Goal: Task Accomplishment & Management: Manage account settings

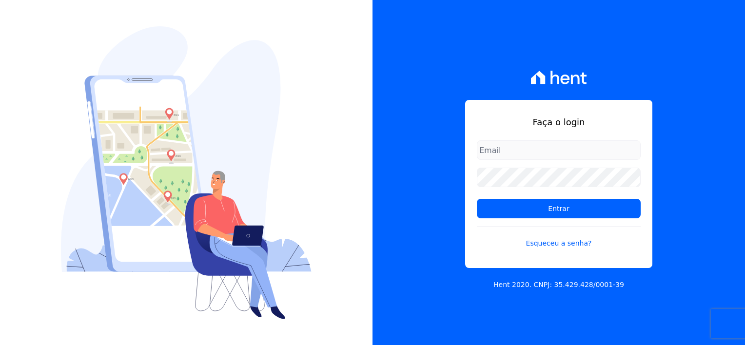
click at [501, 153] on input "email" at bounding box center [559, 150] width 164 height 20
type input "[EMAIL_ADDRESS][DOMAIN_NAME]"
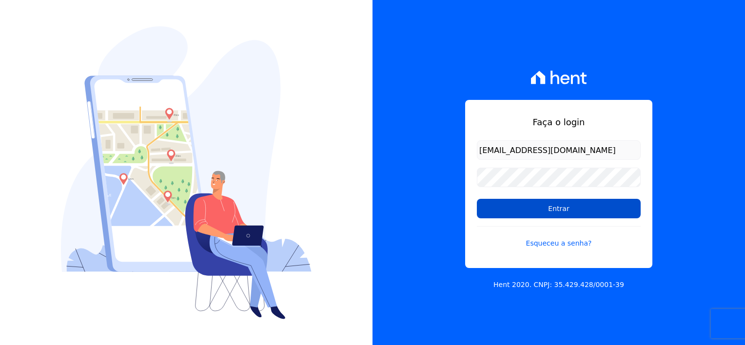
click at [589, 210] on input "Entrar" at bounding box center [559, 209] width 164 height 20
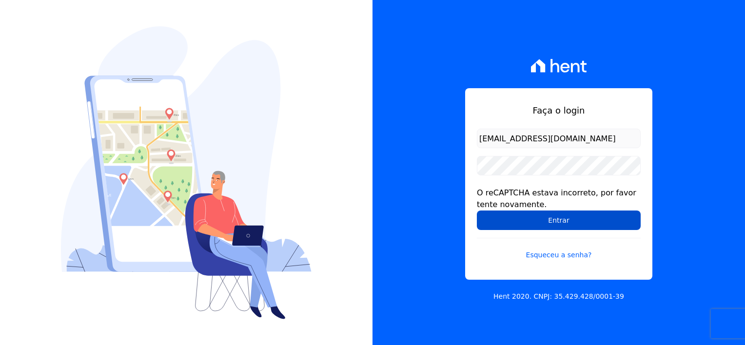
click at [546, 222] on input "Entrar" at bounding box center [559, 221] width 164 height 20
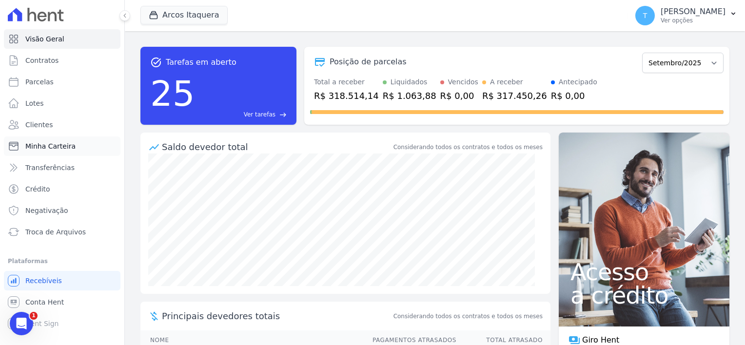
click at [49, 146] on span "Minha Carteira" at bounding box center [50, 146] width 50 height 10
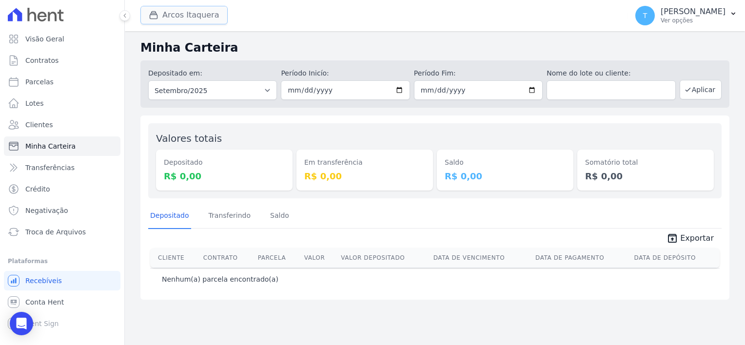
click at [160, 14] on div "button" at bounding box center [156, 15] width 14 height 10
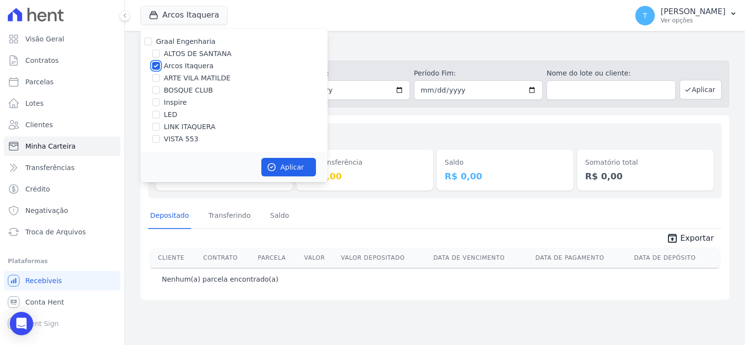
click at [157, 65] on input "Arcos Itaquera" at bounding box center [156, 66] width 8 height 8
checkbox input "false"
click at [157, 125] on input "LINK ITAQUERA" at bounding box center [156, 127] width 8 height 8
checkbox input "true"
click at [281, 166] on button "Aplicar" at bounding box center [288, 167] width 55 height 19
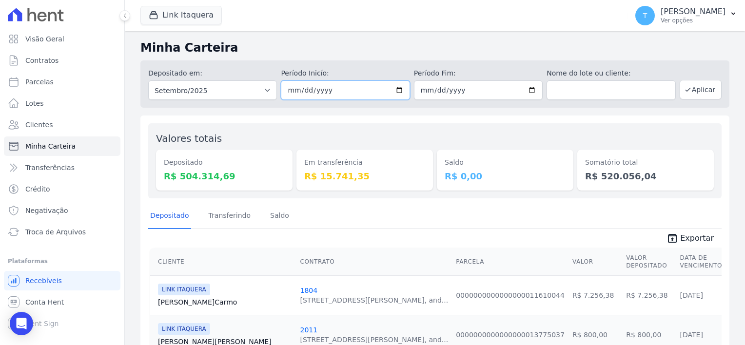
click at [396, 91] on input "2025-09-01" at bounding box center [345, 90] width 129 height 20
type input "[DATE]"
click at [529, 90] on input "2025-09-30" at bounding box center [478, 90] width 129 height 20
type input "[DATE]"
click at [690, 93] on button "Aplicar" at bounding box center [701, 90] width 42 height 20
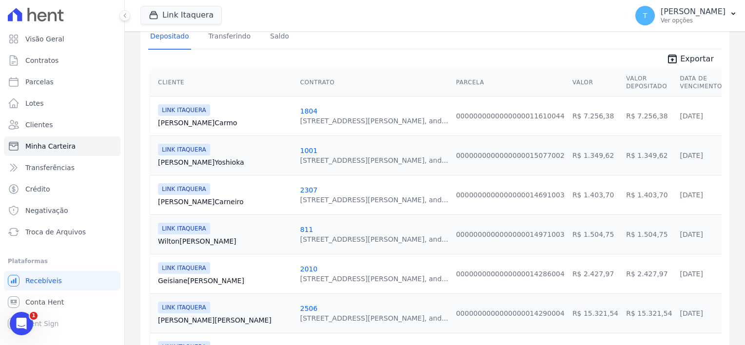
scroll to position [195, 0]
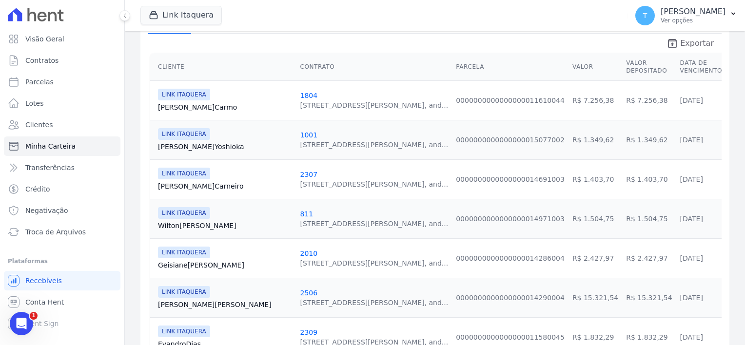
click at [680, 42] on span "Exportar" at bounding box center [697, 44] width 34 height 12
click at [457, 20] on div "Link Itaquera Graal Engenharia ALTOS DE SANTANA Arcos Itaquera ARTE VILA MATILD…" at bounding box center [381, 16] width 483 height 32
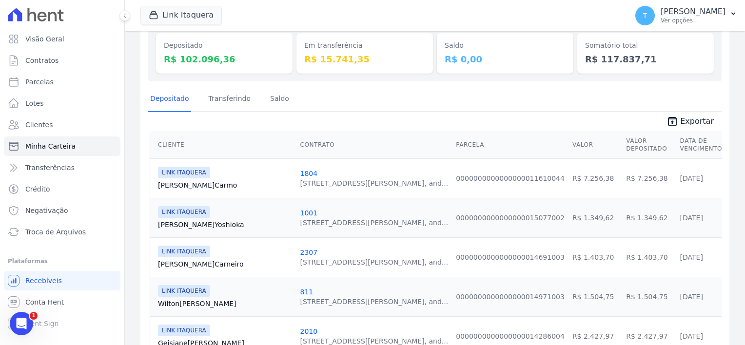
scroll to position [0, 0]
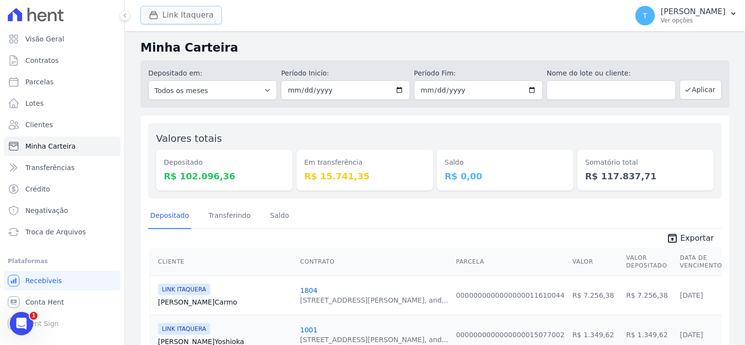
click at [182, 18] on button "Link Itaquera" at bounding box center [180, 15] width 81 height 19
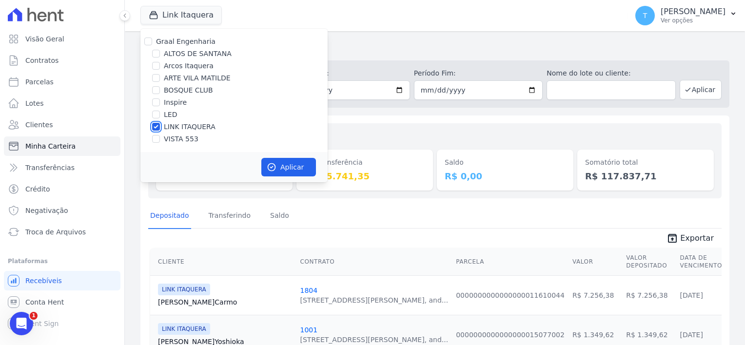
click at [156, 127] on input "LINK ITAQUERA" at bounding box center [156, 127] width 8 height 8
checkbox input "false"
click at [156, 100] on input "Inspire" at bounding box center [156, 102] width 8 height 8
checkbox input "true"
click at [300, 166] on button "Aplicar" at bounding box center [288, 167] width 55 height 19
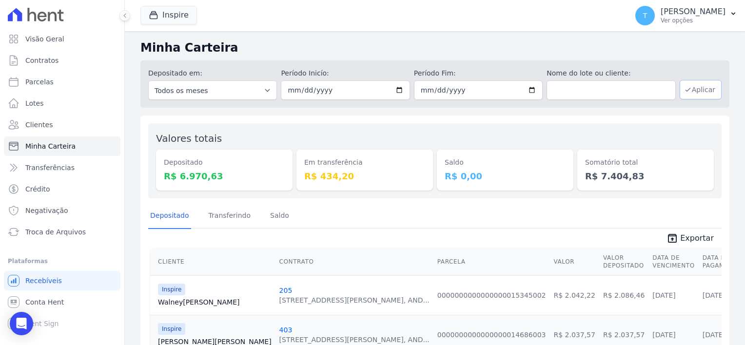
click at [698, 90] on button "Aplicar" at bounding box center [701, 90] width 42 height 20
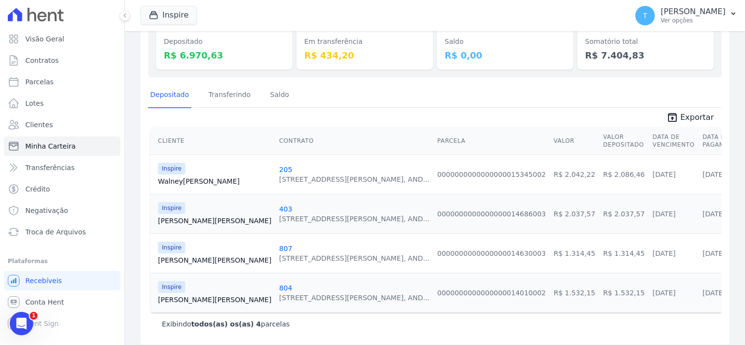
scroll to position [127, 0]
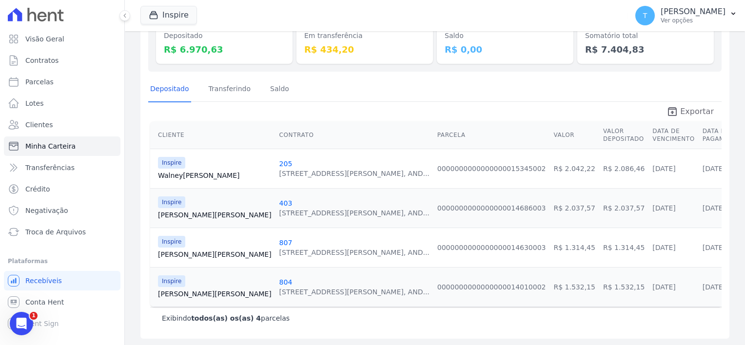
click at [692, 112] on span "Exportar" at bounding box center [697, 112] width 34 height 12
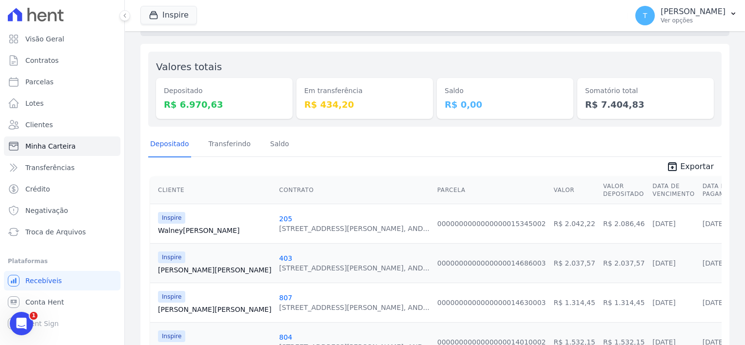
scroll to position [0, 0]
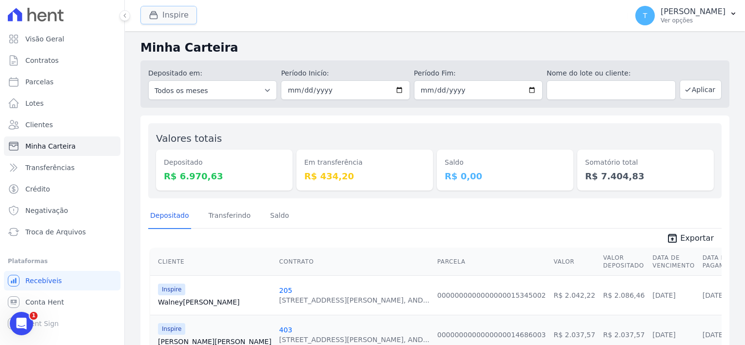
click at [173, 12] on button "Inspire" at bounding box center [168, 15] width 57 height 19
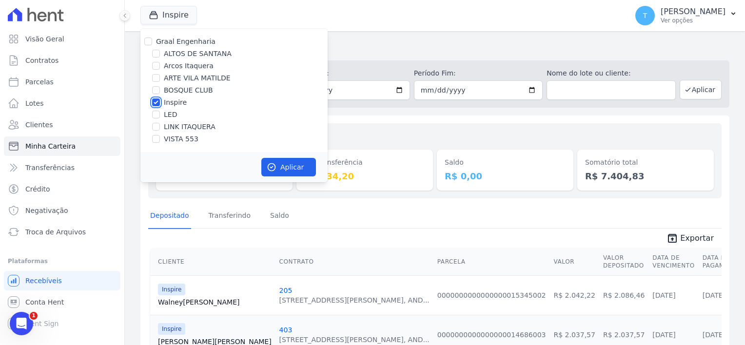
click at [155, 106] on input "Inspire" at bounding box center [156, 102] width 8 height 8
checkbox input "false"
click at [154, 127] on input "LINK ITAQUERA" at bounding box center [156, 127] width 8 height 8
checkbox input "true"
click at [288, 171] on button "Aplicar" at bounding box center [288, 167] width 55 height 19
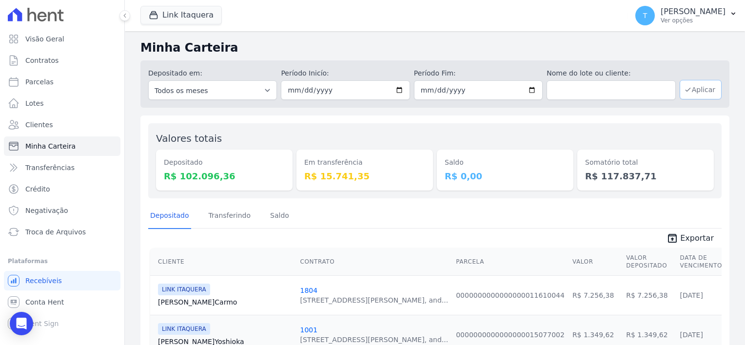
click at [692, 93] on button "Aplicar" at bounding box center [701, 90] width 42 height 20
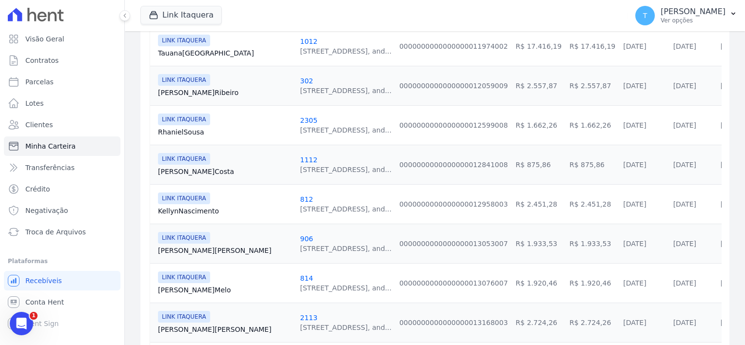
scroll to position [967, 0]
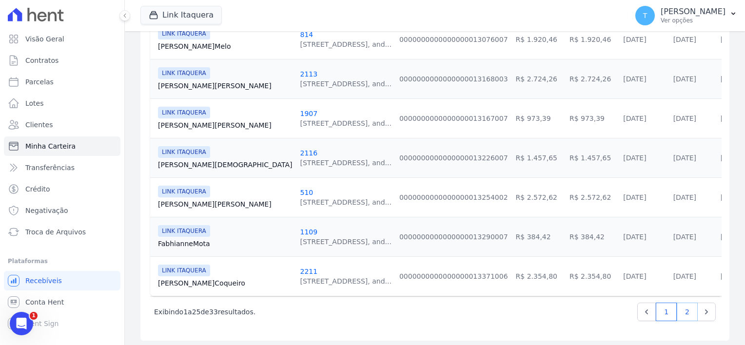
click at [677, 308] on link "2" at bounding box center [687, 312] width 21 height 19
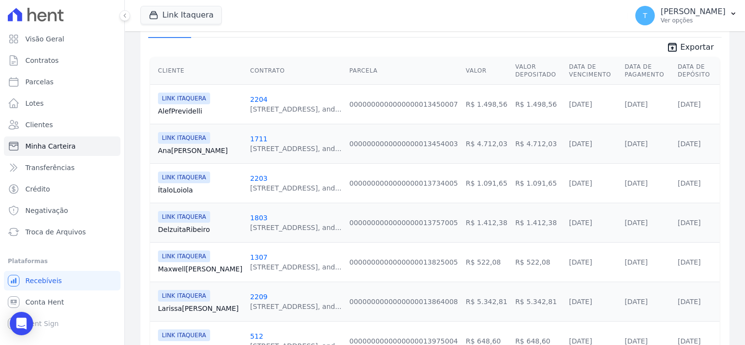
scroll to position [195, 0]
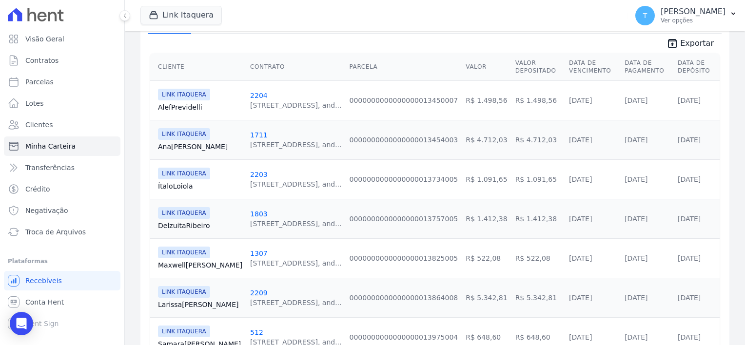
click at [171, 102] on link "Alef Previdelli" at bounding box center [200, 107] width 84 height 10
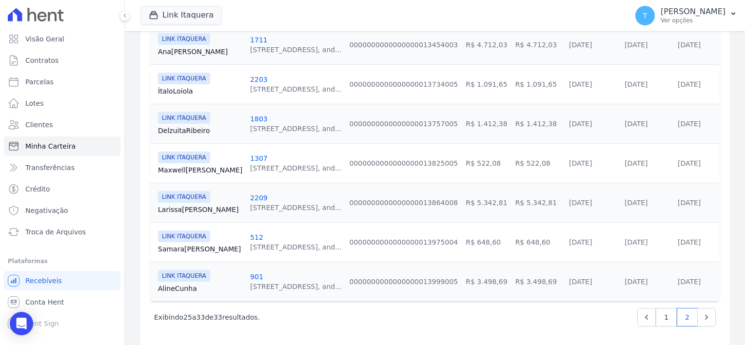
scroll to position [297, 0]
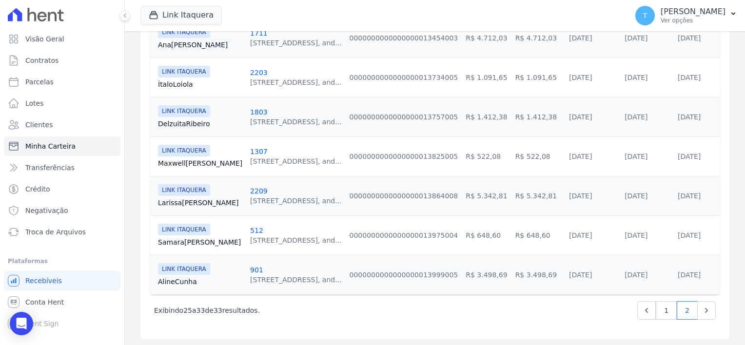
click at [191, 277] on link "Aline Cunha" at bounding box center [200, 282] width 84 height 10
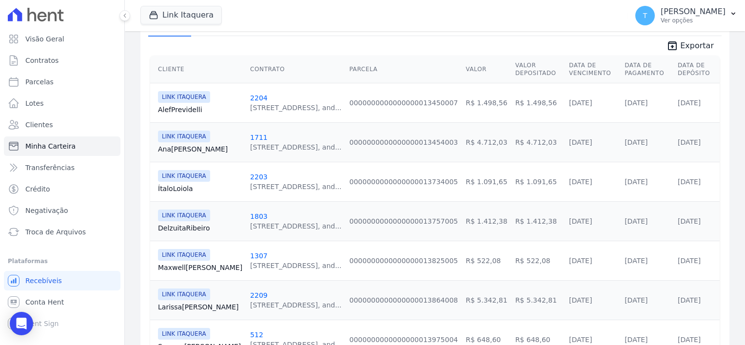
scroll to position [195, 0]
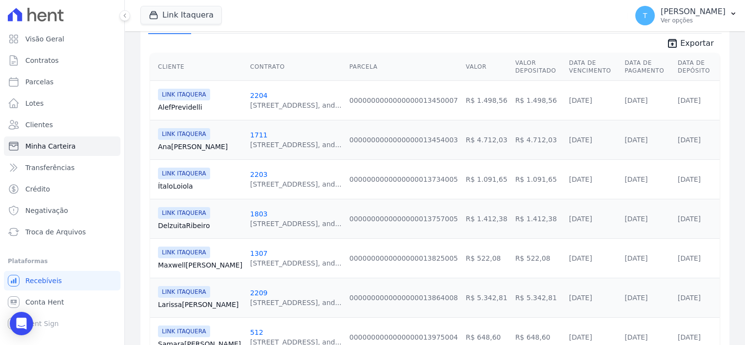
click at [179, 144] on link "Ana Silva" at bounding box center [200, 147] width 84 height 10
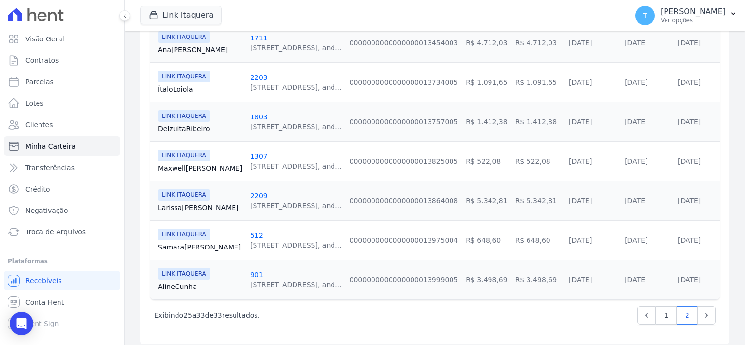
scroll to position [297, 0]
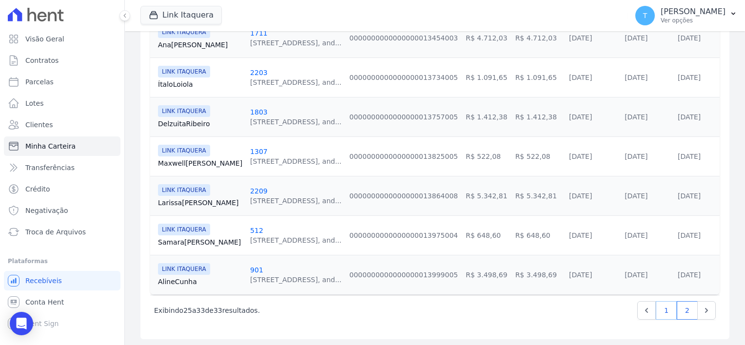
click at [663, 310] on link "1" at bounding box center [666, 310] width 21 height 19
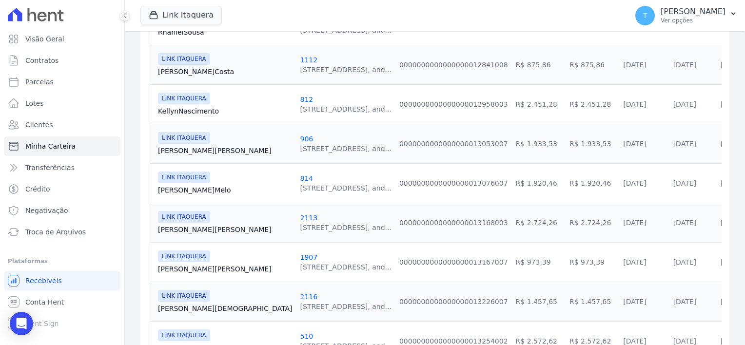
scroll to position [829, 0]
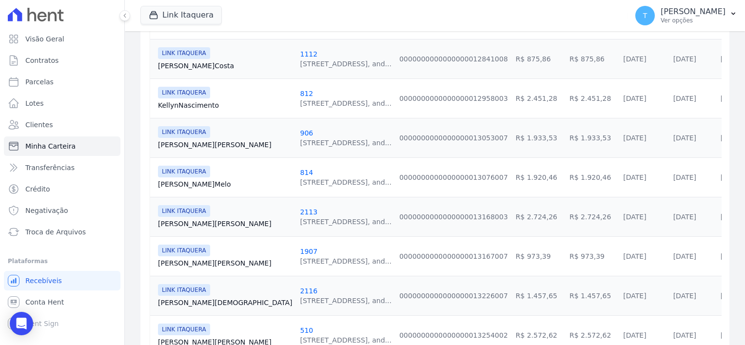
click at [168, 223] on link "Antonio Santos" at bounding box center [225, 224] width 134 height 10
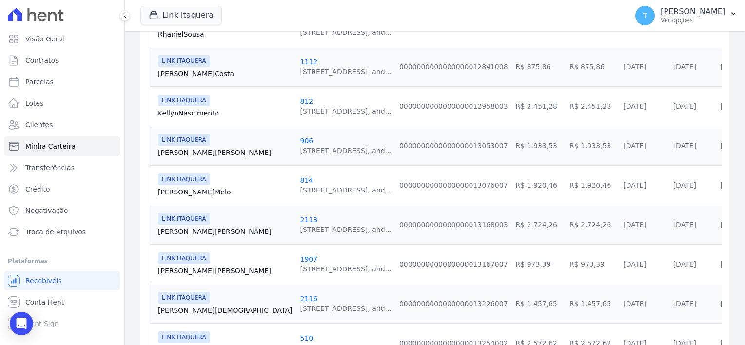
scroll to position [829, 0]
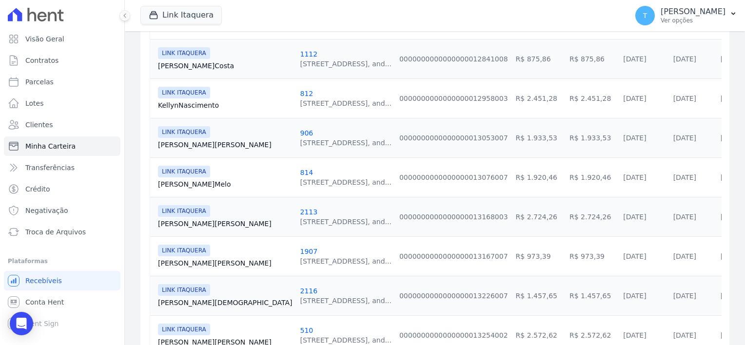
click at [190, 226] on td "LINK ITAQUERA Antonio Santos" at bounding box center [223, 216] width 146 height 39
click at [192, 220] on link "Antonio Santos" at bounding box center [225, 224] width 134 height 10
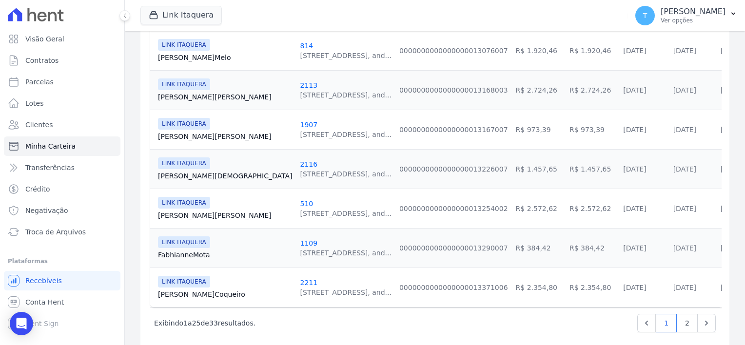
scroll to position [967, 0]
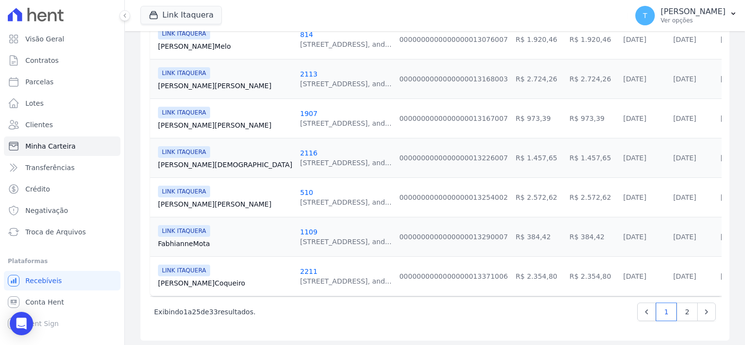
click at [186, 281] on link "Antônio Coqueiro" at bounding box center [225, 283] width 134 height 10
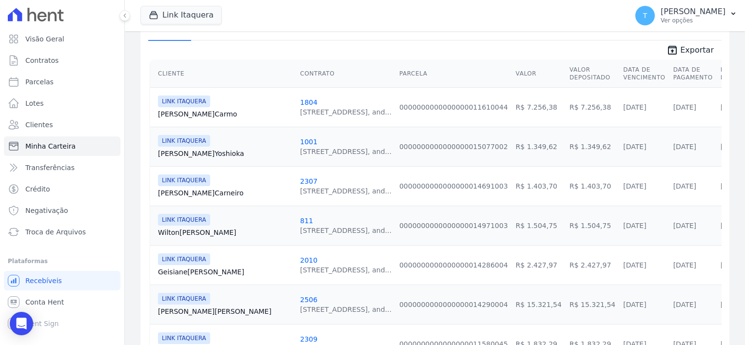
scroll to position [293, 0]
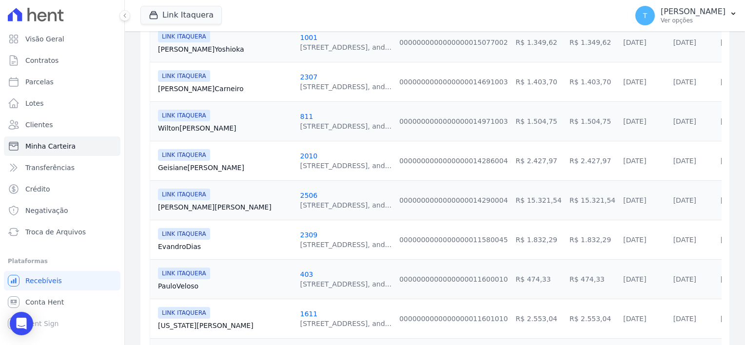
click at [190, 207] on link "Daniel Silva" at bounding box center [225, 207] width 134 height 10
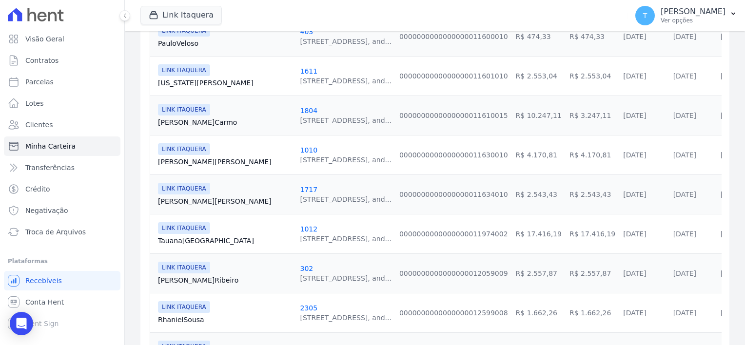
scroll to position [536, 0]
click at [193, 198] on link "Daniel Moreira" at bounding box center [225, 201] width 134 height 10
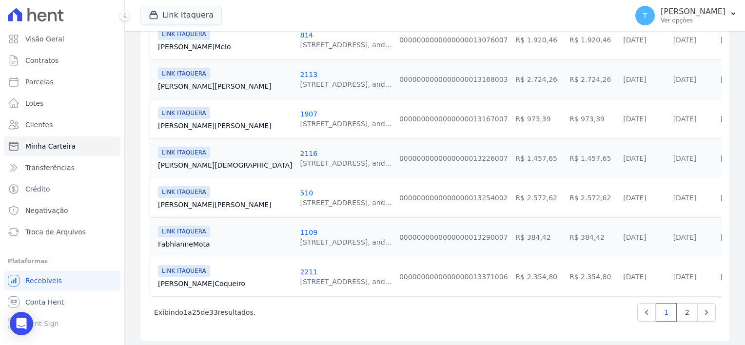
scroll to position [967, 0]
click at [681, 309] on link "2" at bounding box center [687, 312] width 21 height 19
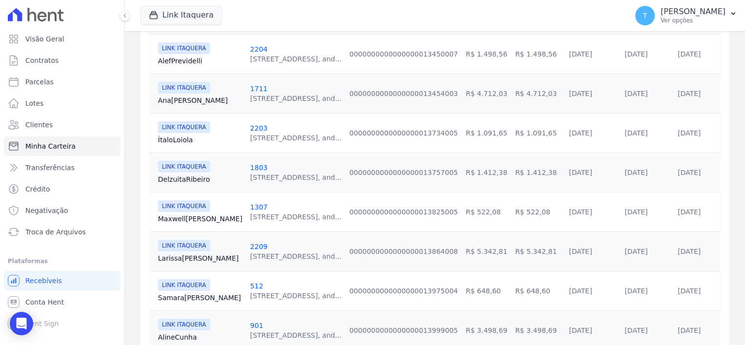
scroll to position [244, 0]
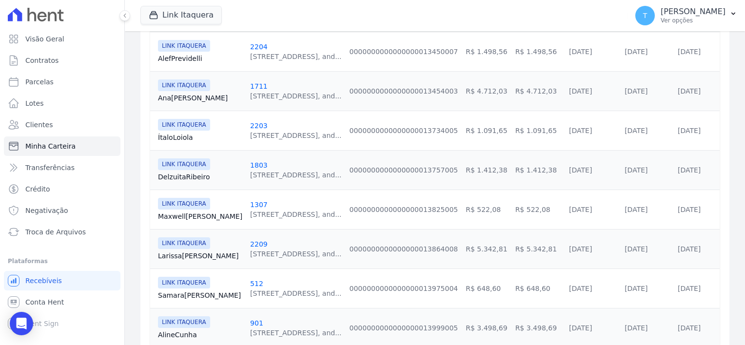
click at [189, 170] on div "LINK ITAQUERA Delzuita Ribeiro" at bounding box center [200, 169] width 84 height 23
click at [189, 175] on link "Delzuita Ribeiro" at bounding box center [200, 177] width 84 height 10
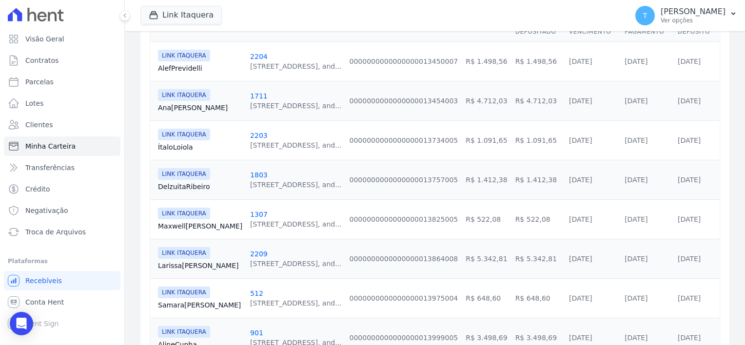
scroll to position [297, 0]
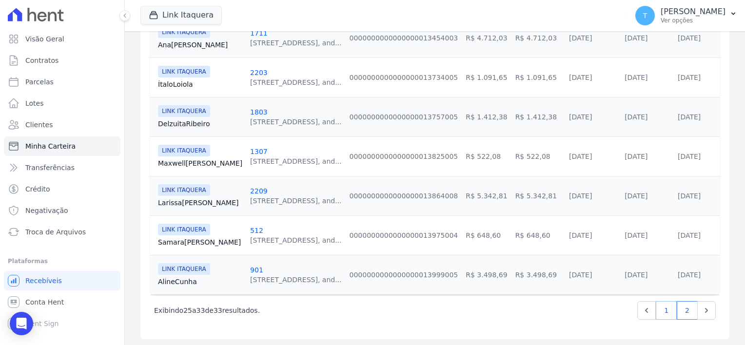
click at [656, 311] on link "1" at bounding box center [666, 310] width 21 height 19
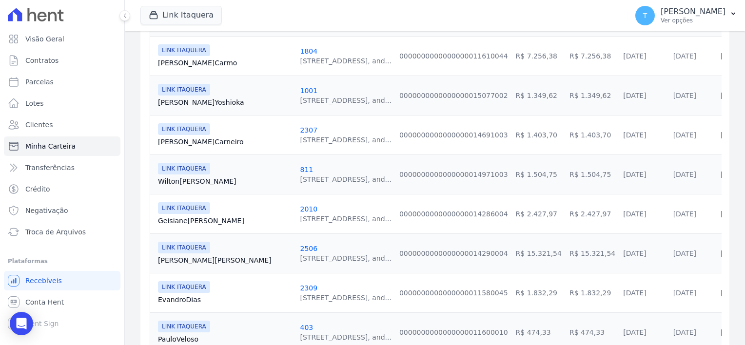
scroll to position [244, 0]
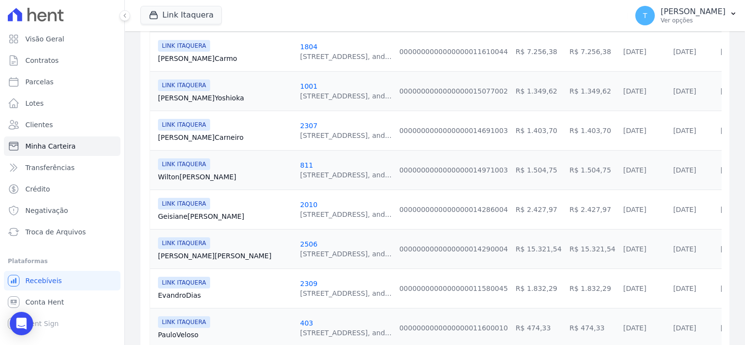
click at [185, 96] on link "Eduardo Yoshioka" at bounding box center [225, 98] width 134 height 10
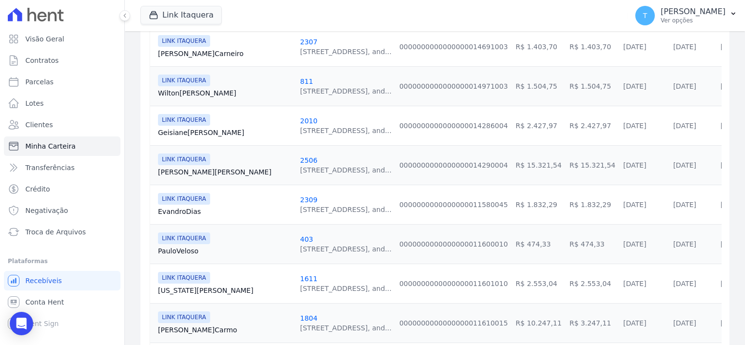
scroll to position [341, 0]
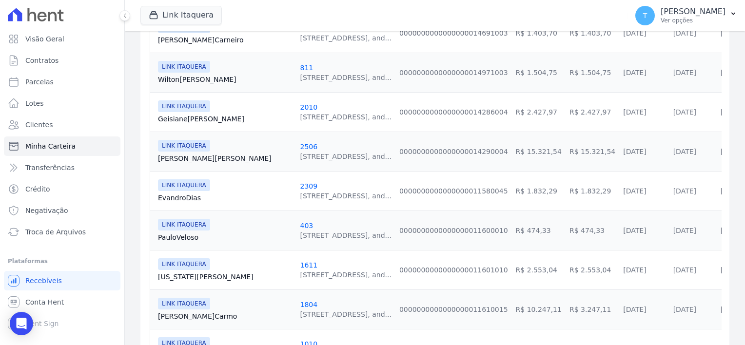
click at [182, 196] on link "Evandro Dias" at bounding box center [225, 198] width 134 height 10
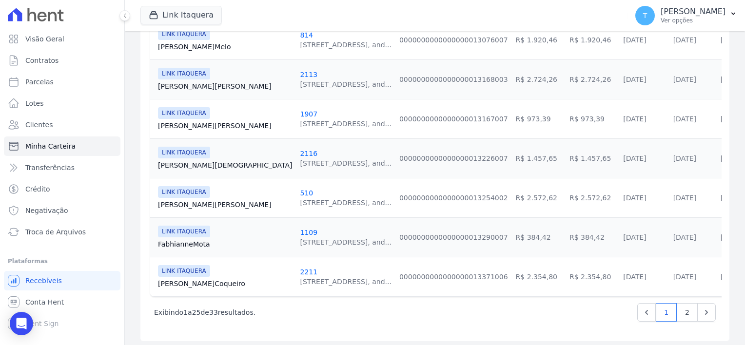
scroll to position [967, 0]
click at [180, 199] on link "Fabiana Alves" at bounding box center [225, 204] width 134 height 10
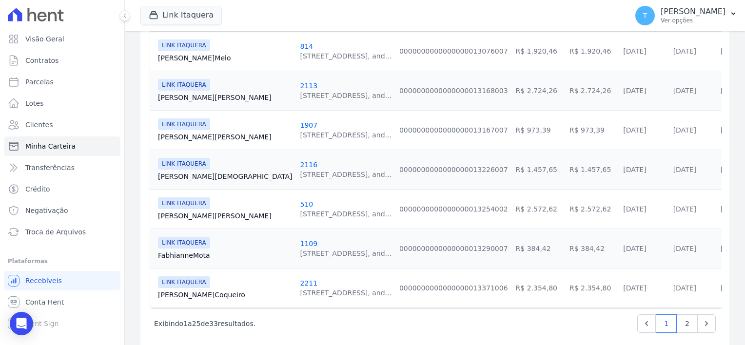
scroll to position [967, 0]
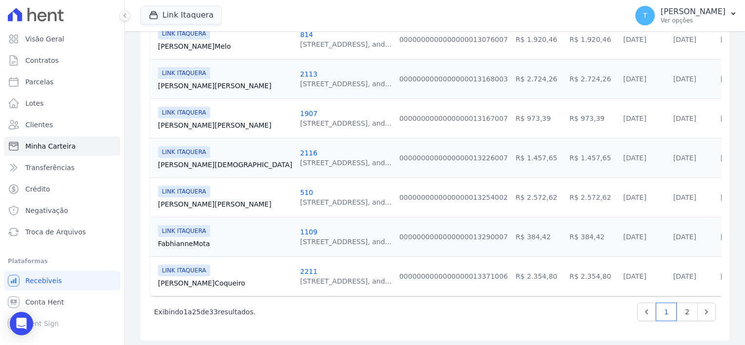
click at [197, 239] on link "Fabhianne Mota" at bounding box center [225, 244] width 134 height 10
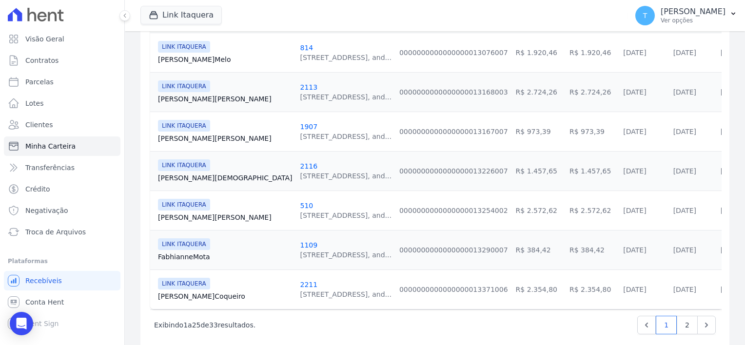
scroll to position [967, 0]
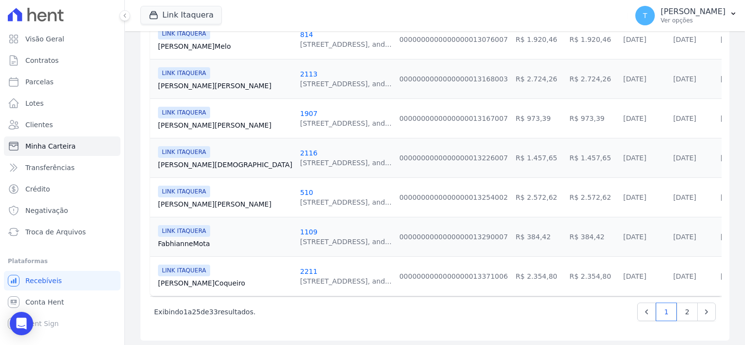
click at [179, 201] on link "Fabiana Alves" at bounding box center [225, 204] width 134 height 10
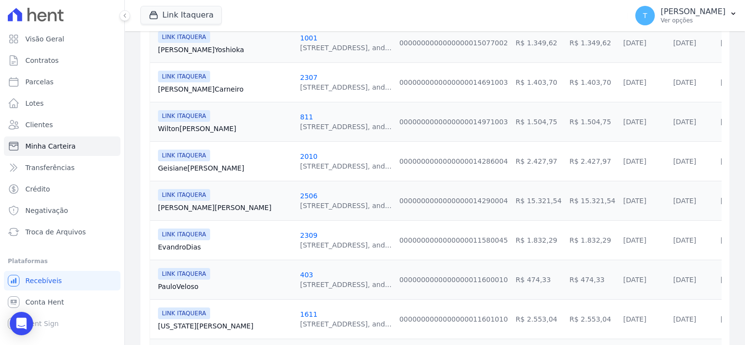
scroll to position [293, 0]
click at [185, 165] on link "Geisiane Silva" at bounding box center [225, 168] width 134 height 10
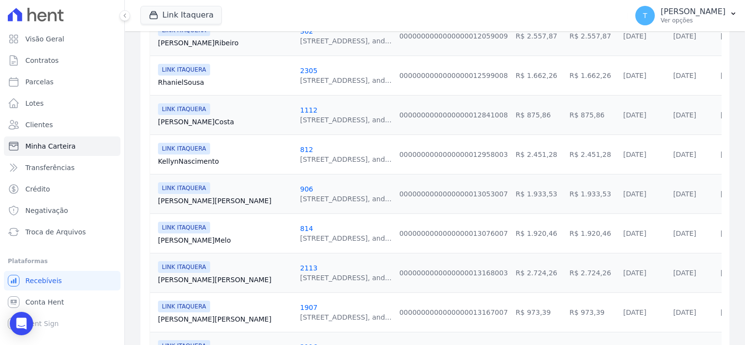
scroll to position [780, 0]
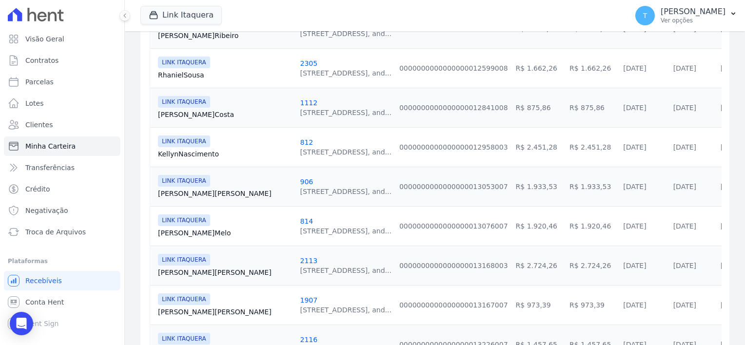
click at [181, 193] on link "Guilherme Pereira" at bounding box center [225, 194] width 134 height 10
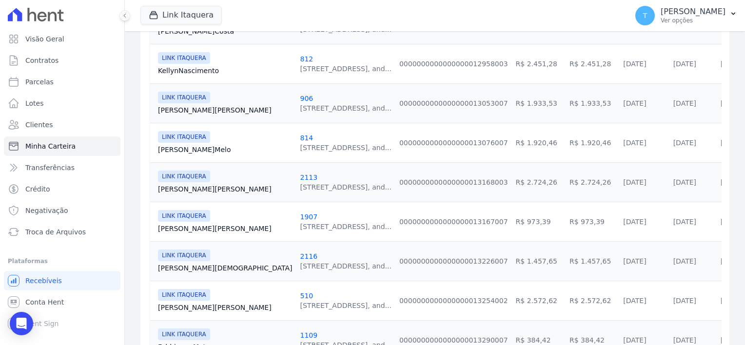
scroll to position [878, 0]
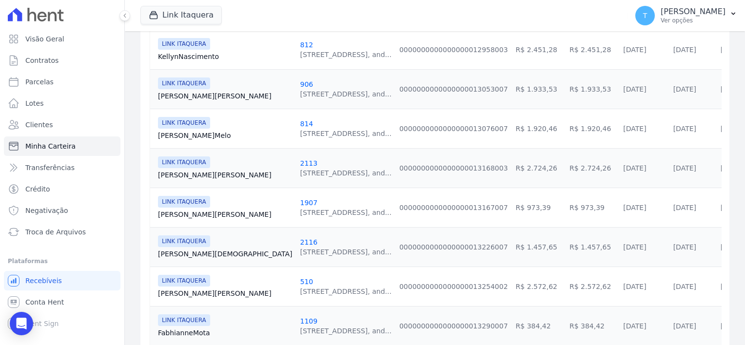
click at [177, 135] on link "João Melo" at bounding box center [225, 136] width 134 height 10
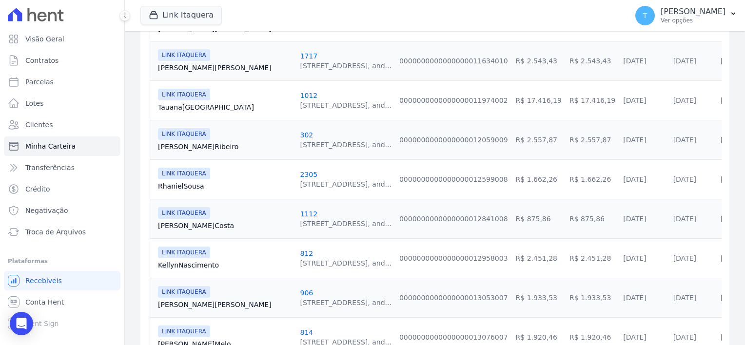
scroll to position [683, 0]
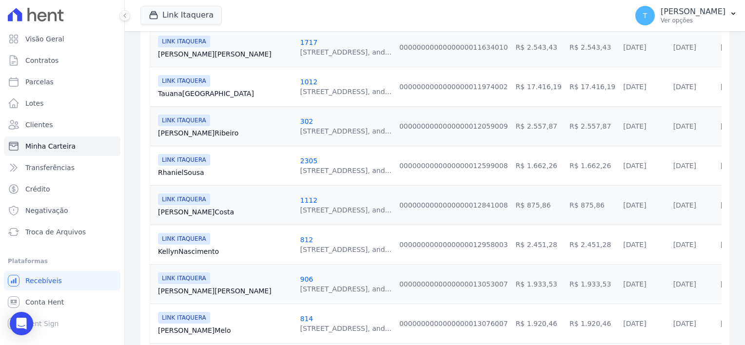
click at [174, 208] on link "Jonnathan Costa" at bounding box center [225, 212] width 134 height 10
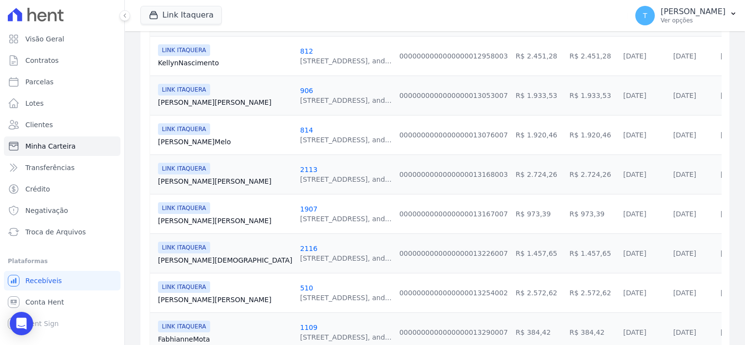
scroll to position [878, 0]
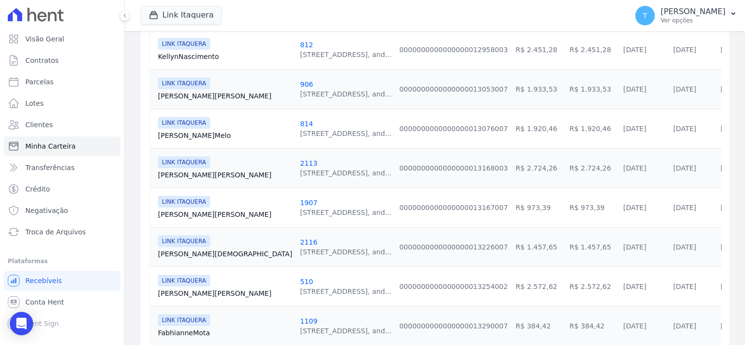
click at [184, 211] on link "Juliana Santos" at bounding box center [225, 215] width 134 height 10
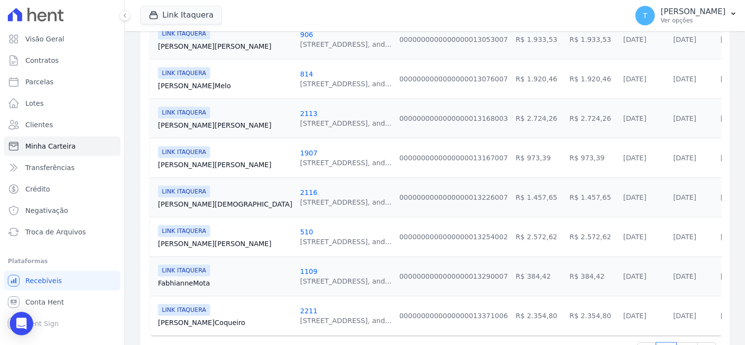
scroll to position [967, 0]
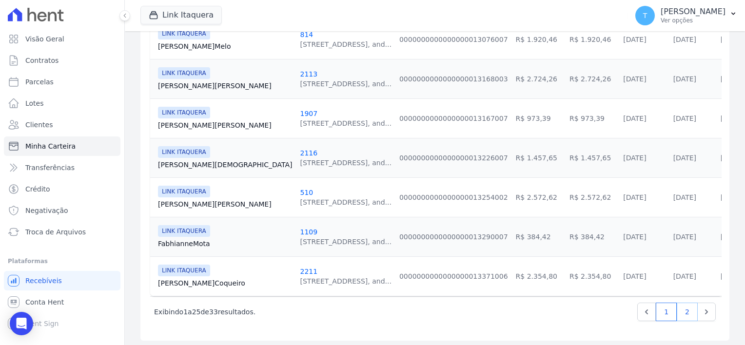
click at [677, 309] on link "2" at bounding box center [687, 312] width 21 height 19
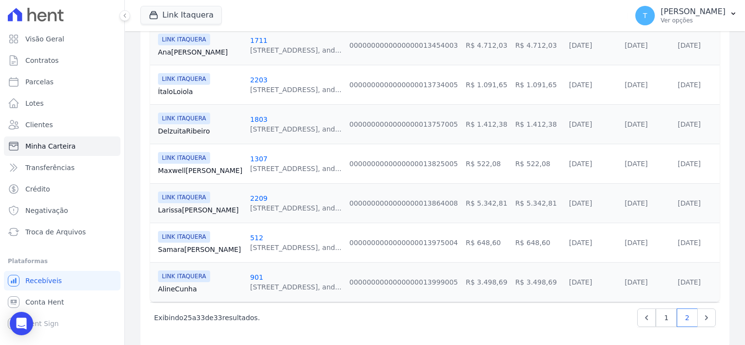
scroll to position [297, 0]
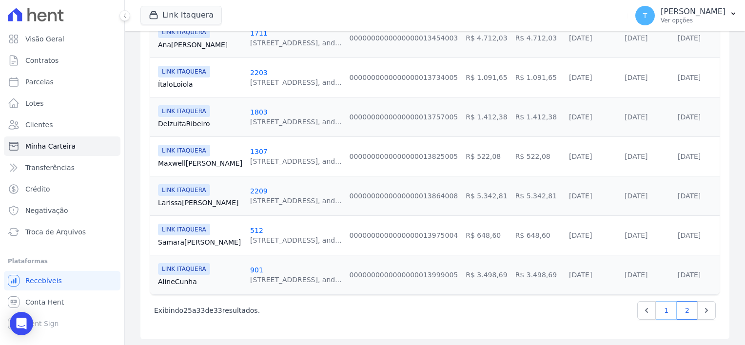
click at [659, 307] on link "1" at bounding box center [666, 310] width 21 height 19
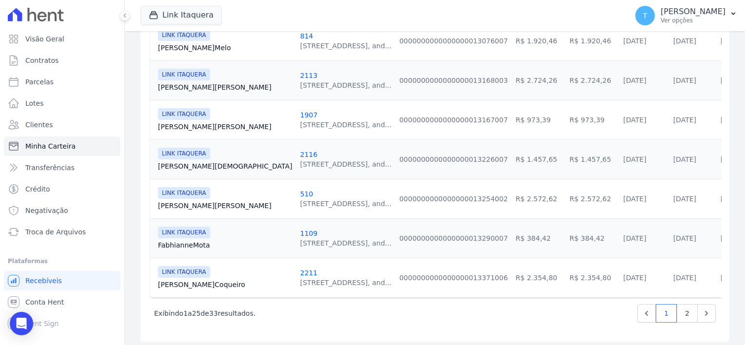
scroll to position [967, 0]
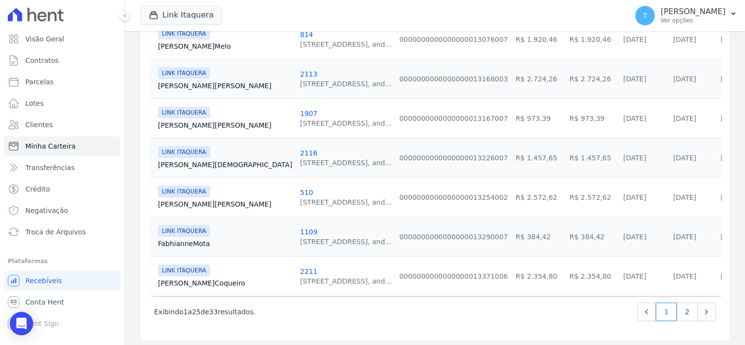
click at [193, 123] on link "Juliana Santos" at bounding box center [225, 125] width 134 height 10
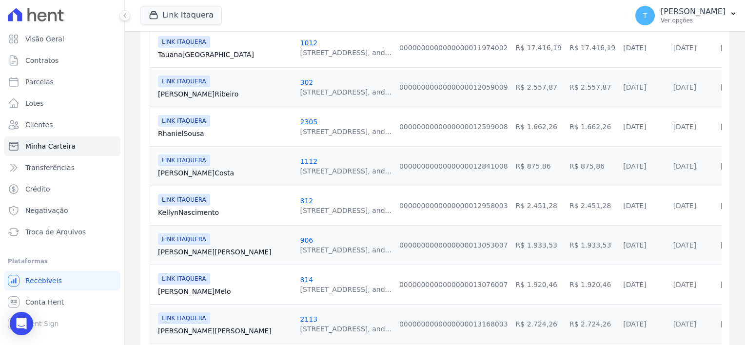
scroll to position [731, 0]
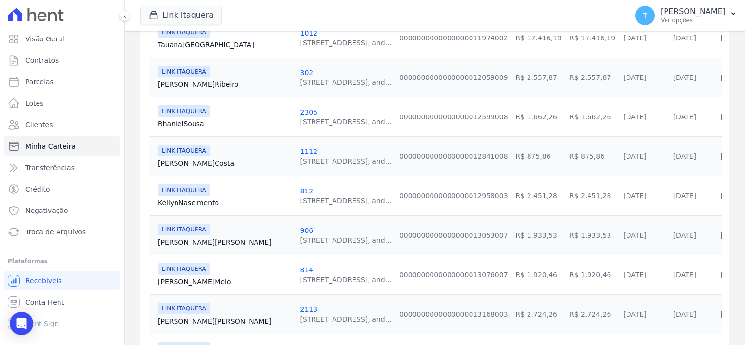
click at [192, 199] on link "Kellyn Nascimento" at bounding box center [225, 203] width 134 height 10
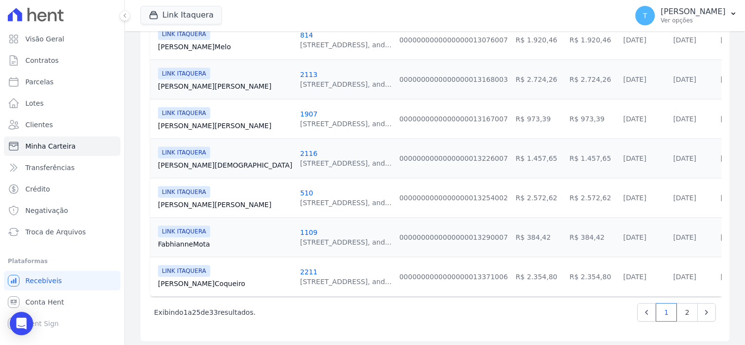
scroll to position [967, 0]
click at [677, 307] on link "2" at bounding box center [687, 312] width 21 height 19
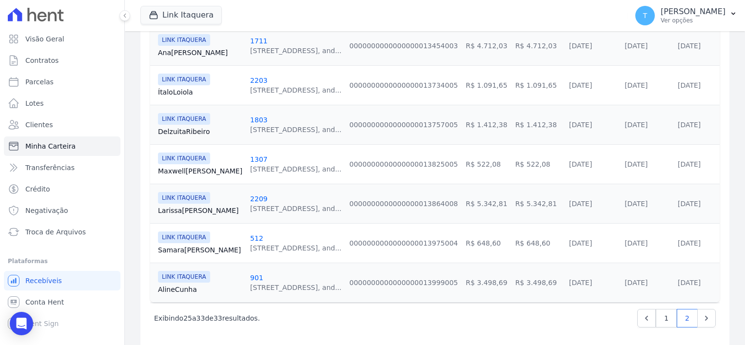
scroll to position [297, 0]
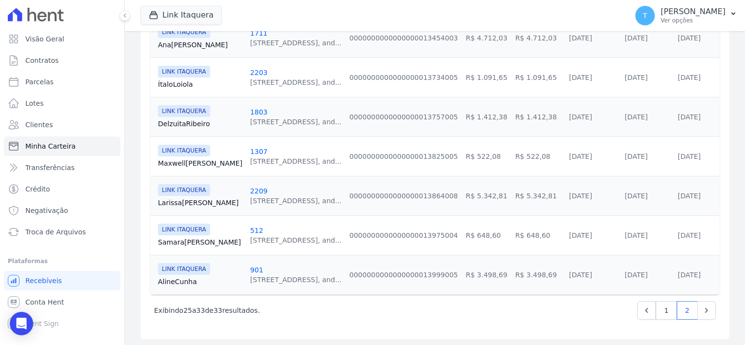
click at [179, 199] on link "Larissa Silva" at bounding box center [200, 203] width 84 height 10
click at [662, 306] on link "1" at bounding box center [666, 310] width 21 height 19
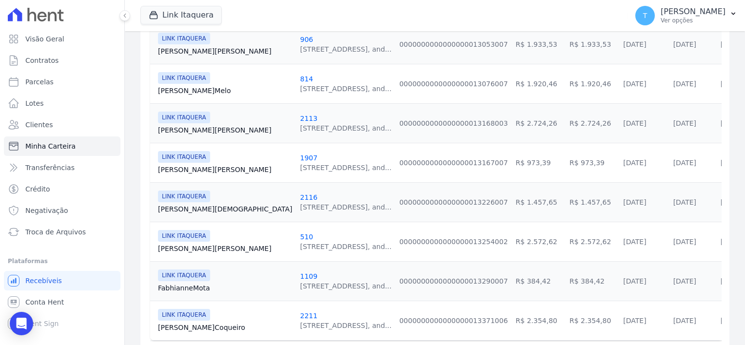
scroll to position [918, 0]
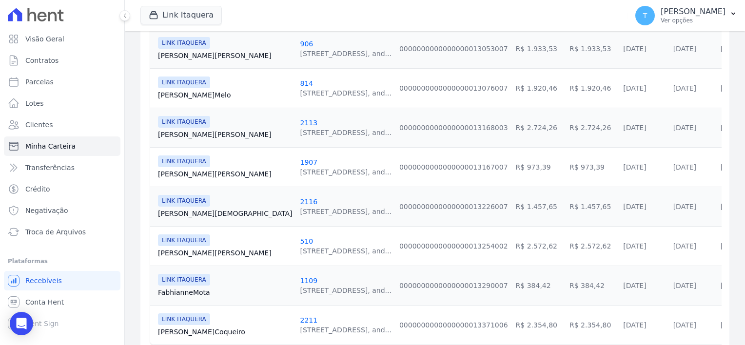
click at [188, 210] on link "Lucas Evangelista" at bounding box center [225, 214] width 134 height 10
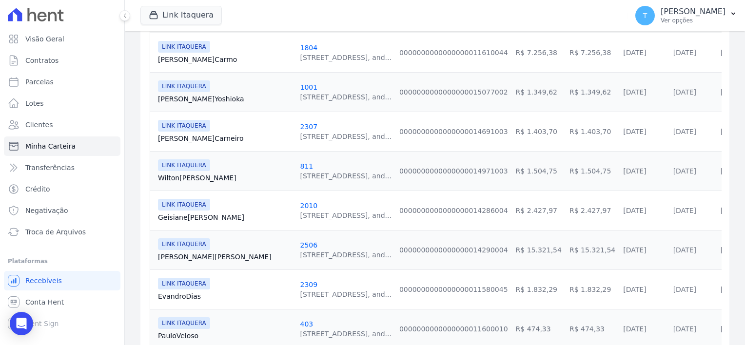
scroll to position [244, 0]
click at [181, 135] on link "Maria Carneiro" at bounding box center [225, 138] width 134 height 10
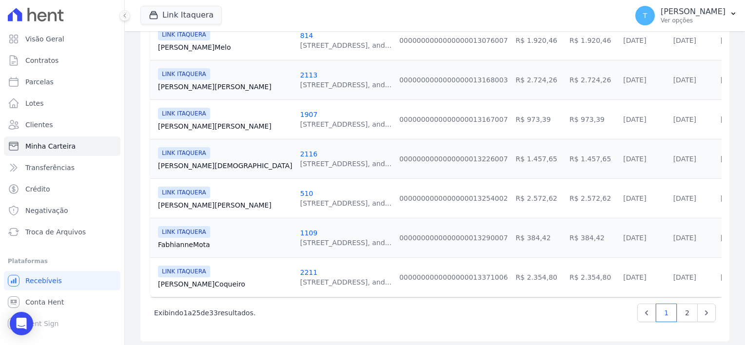
scroll to position [967, 0]
click at [680, 306] on link "2" at bounding box center [687, 312] width 21 height 19
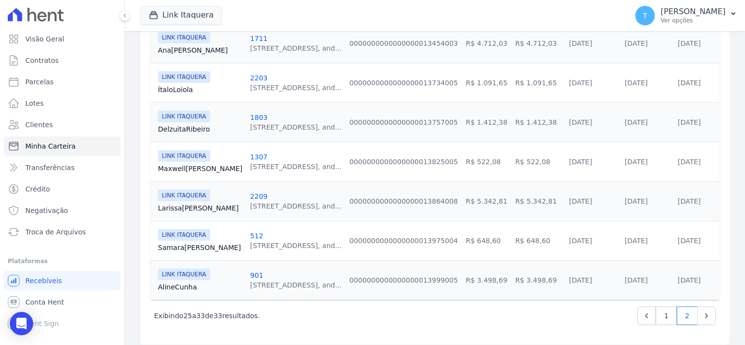
scroll to position [293, 0]
click at [176, 165] on link "Maxwell Souza" at bounding box center [200, 168] width 84 height 10
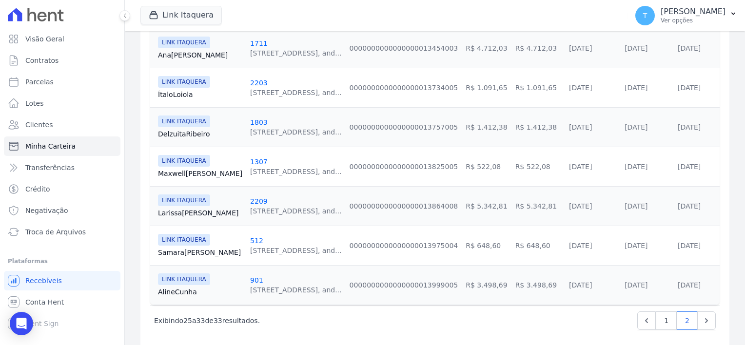
scroll to position [293, 0]
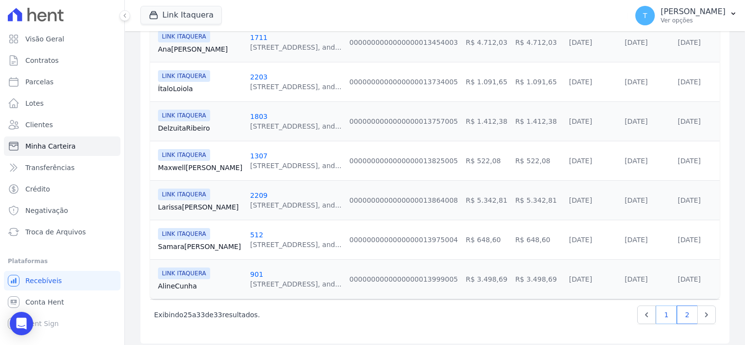
click at [659, 317] on link "1" at bounding box center [666, 315] width 21 height 19
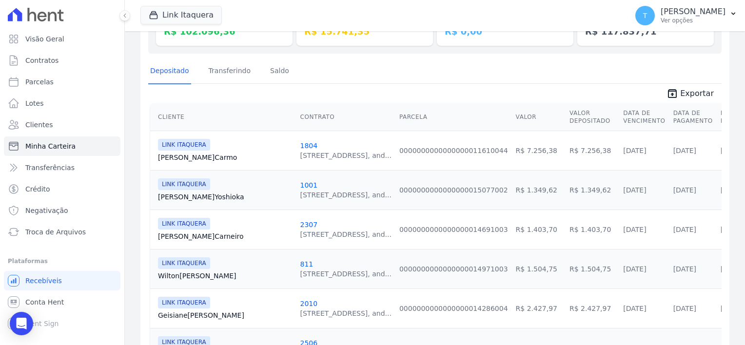
scroll to position [146, 0]
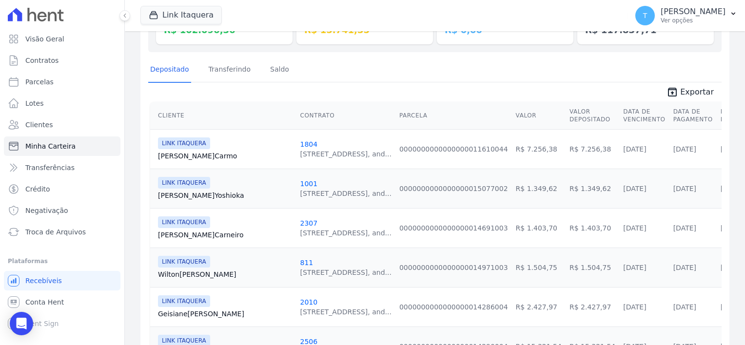
click at [189, 153] on link "Michelle Carmo" at bounding box center [225, 156] width 134 height 10
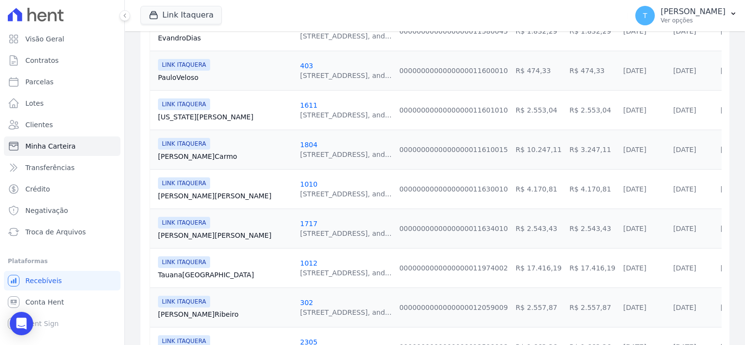
scroll to position [536, 0]
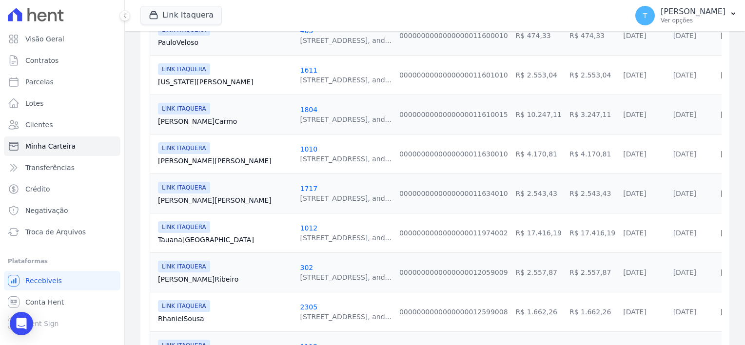
click at [187, 120] on link "Michelle Carmo" at bounding box center [225, 122] width 134 height 10
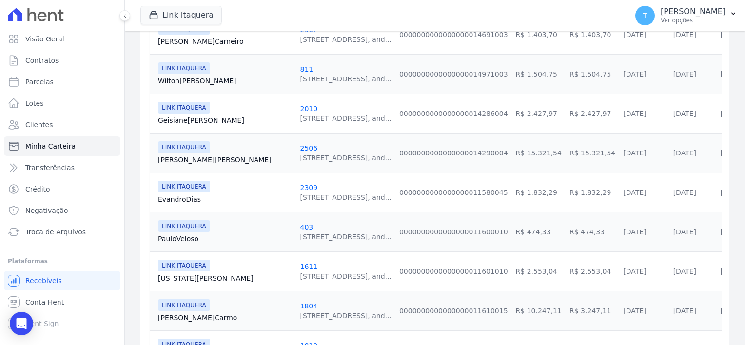
scroll to position [341, 0]
click at [192, 236] on link "Paulo Veloso" at bounding box center [225, 238] width 134 height 10
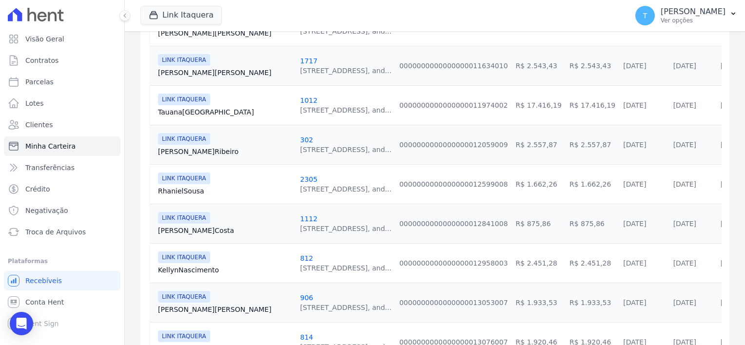
scroll to position [683, 0]
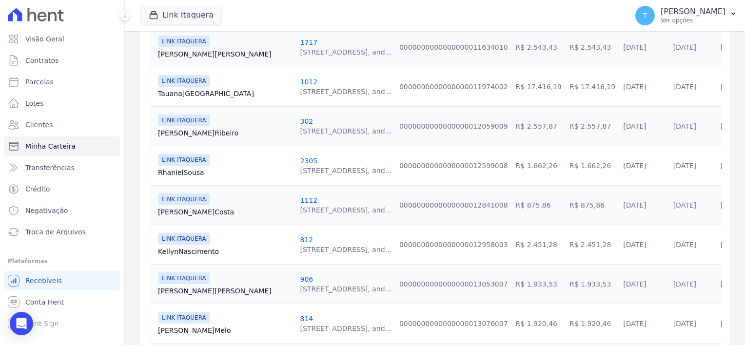
click at [182, 174] on link "Rhaniel Sousa" at bounding box center [225, 173] width 134 height 10
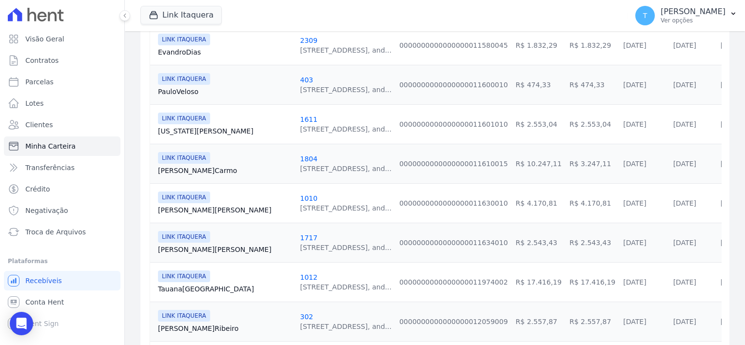
scroll to position [488, 0]
click at [197, 209] on link "Robson Souza" at bounding box center [225, 210] width 134 height 10
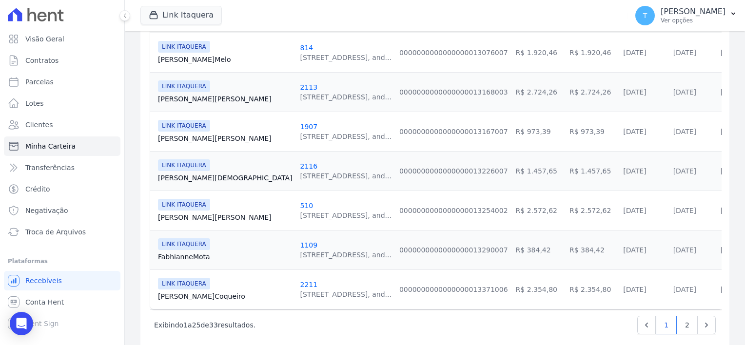
scroll to position [967, 0]
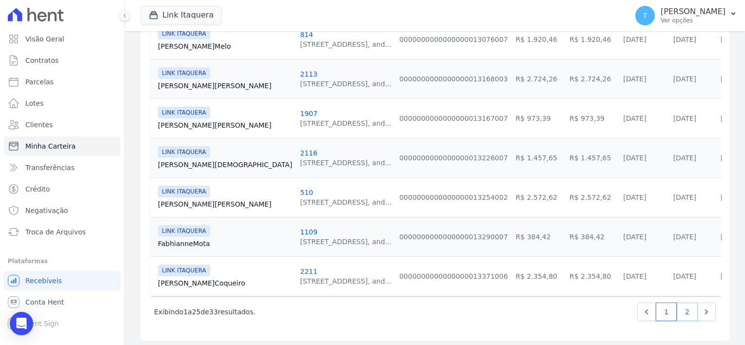
click at [681, 313] on link "2" at bounding box center [687, 312] width 21 height 19
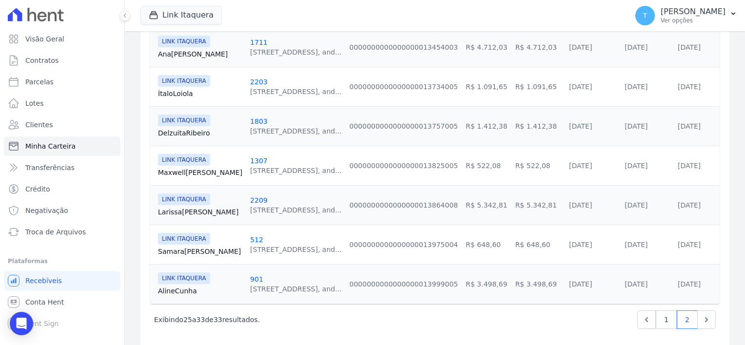
scroll to position [297, 0]
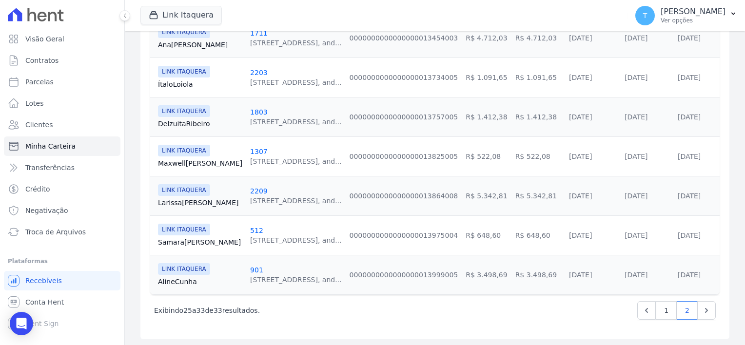
click at [183, 242] on link "Samara Souza" at bounding box center [200, 242] width 84 height 10
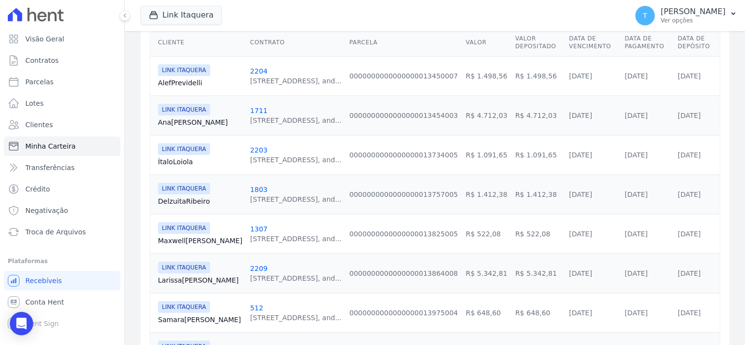
scroll to position [297, 0]
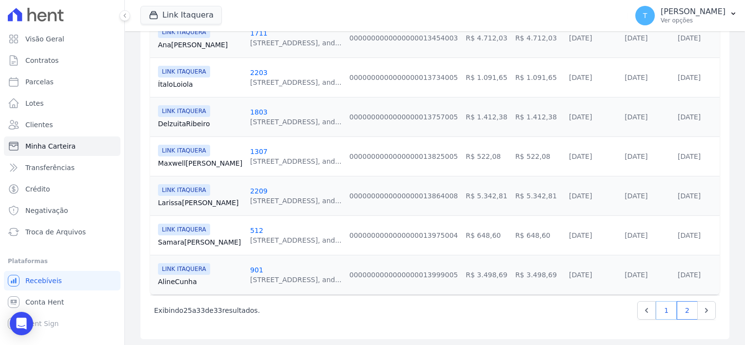
click at [661, 309] on link "1" at bounding box center [666, 310] width 21 height 19
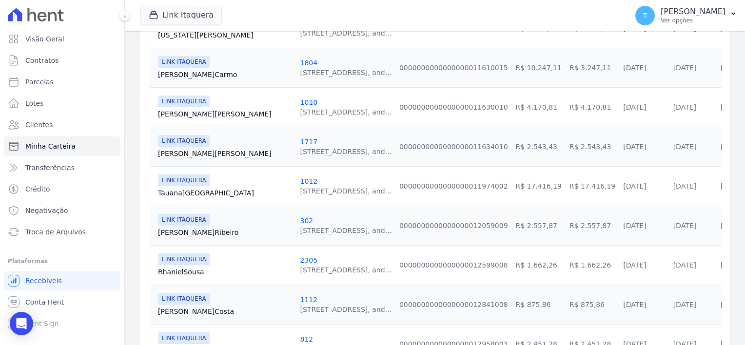
scroll to position [585, 0]
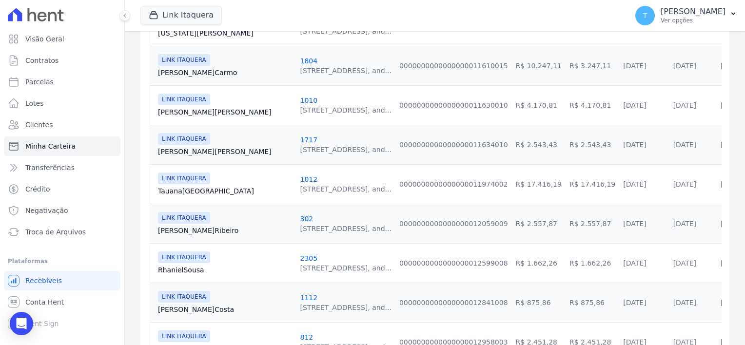
click at [181, 188] on link "Tauana Lima" at bounding box center [225, 191] width 134 height 10
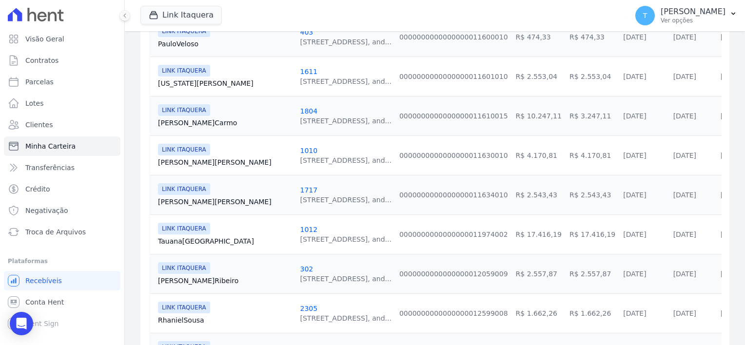
scroll to position [536, 0]
click at [177, 84] on link "Washington Carvalho" at bounding box center [225, 82] width 134 height 10
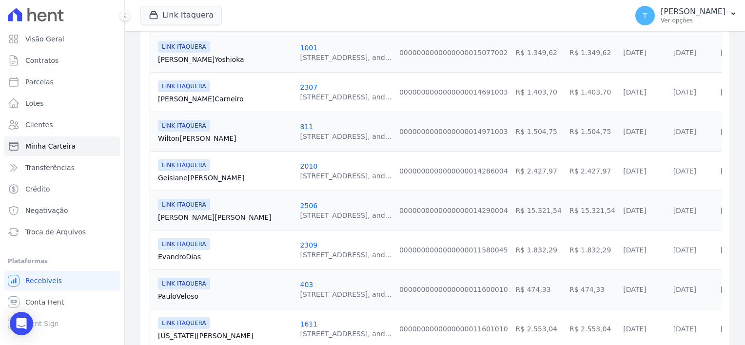
scroll to position [293, 0]
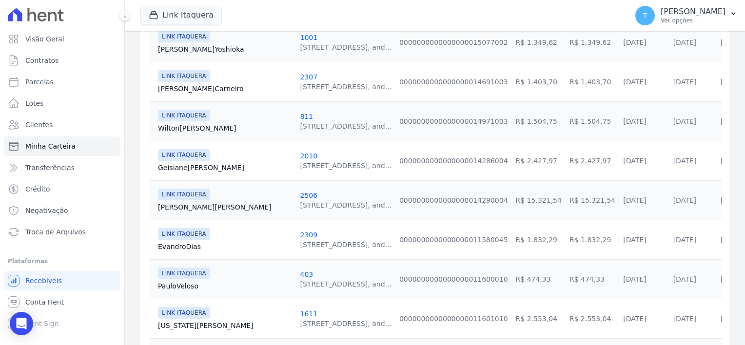
click at [191, 128] on link "Wilton Santos" at bounding box center [225, 128] width 134 height 10
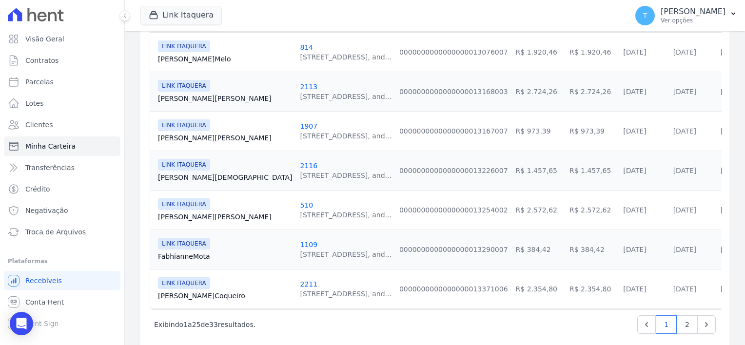
scroll to position [967, 0]
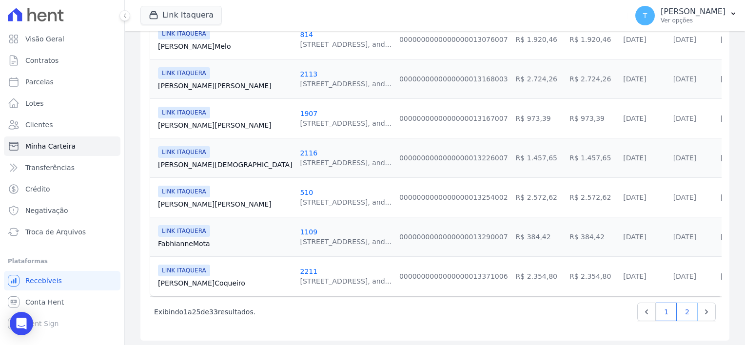
click at [681, 308] on link "2" at bounding box center [687, 312] width 21 height 19
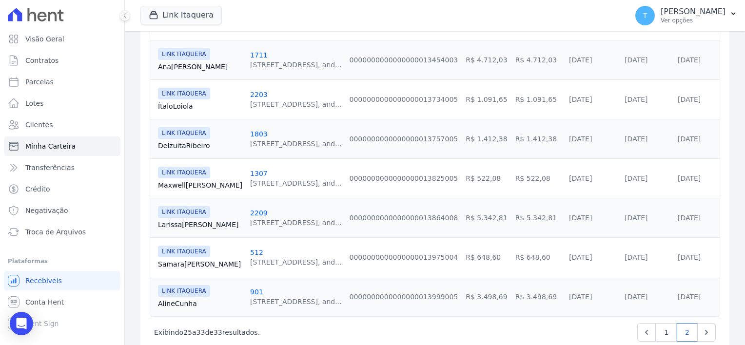
scroll to position [293, 0]
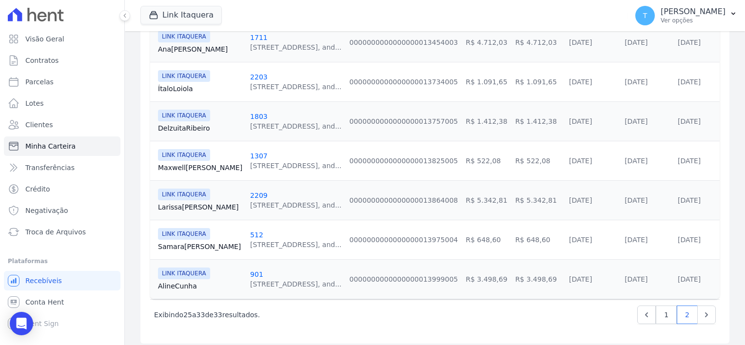
click at [173, 203] on link "Larissa Silva" at bounding box center [200, 207] width 84 height 10
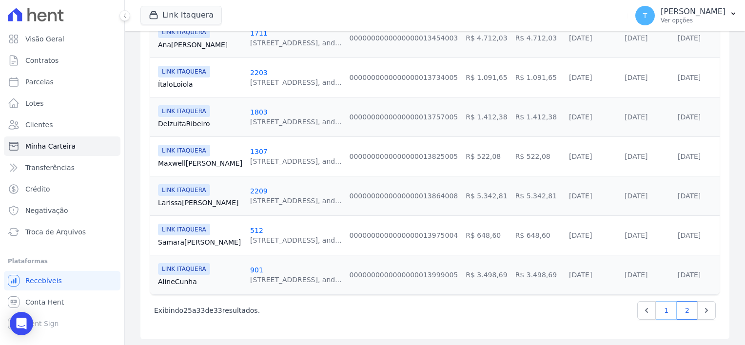
click at [656, 313] on link "1" at bounding box center [666, 310] width 21 height 19
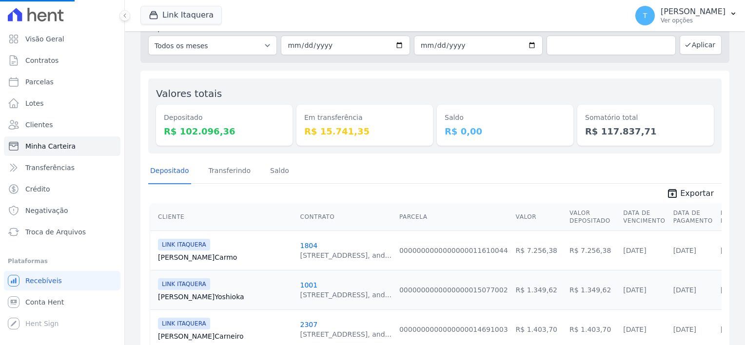
scroll to position [146, 0]
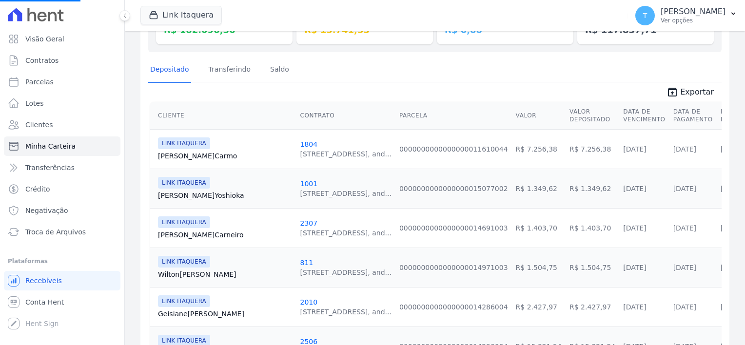
click at [178, 155] on link "Michelle Carmo" at bounding box center [225, 156] width 134 height 10
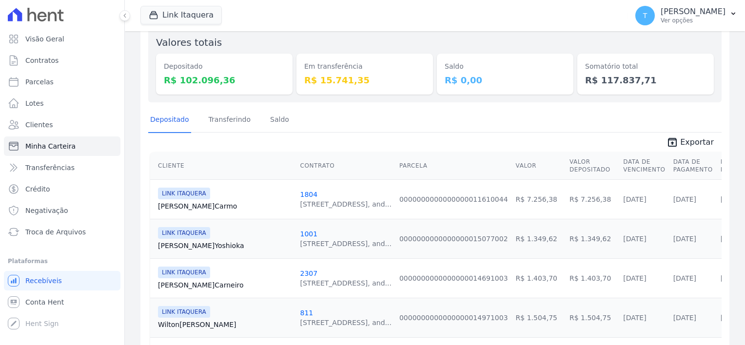
scroll to position [98, 0]
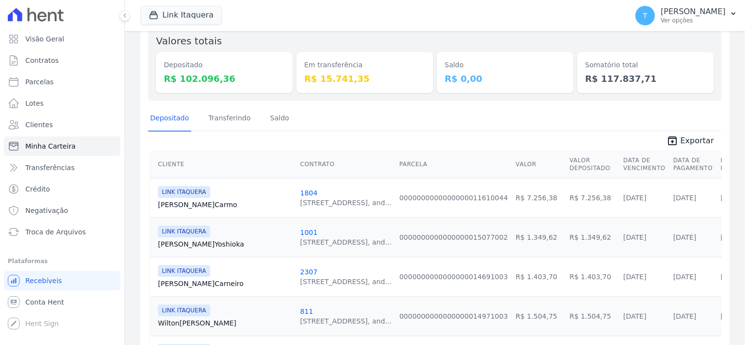
click at [177, 203] on link "Michelle Carmo" at bounding box center [225, 205] width 134 height 10
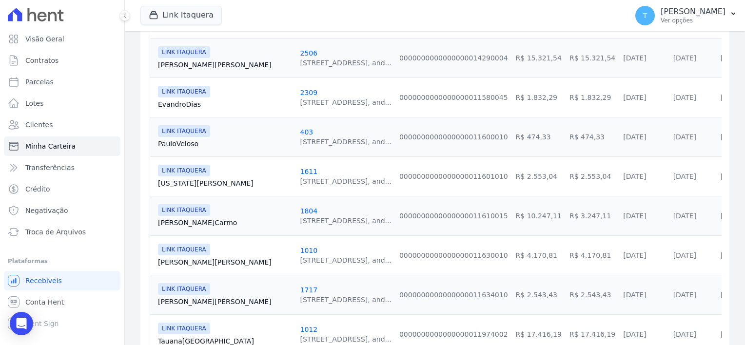
scroll to position [439, 0]
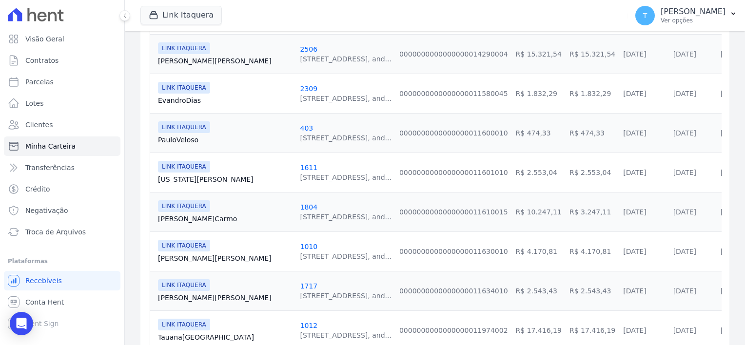
click at [192, 219] on link "Michelle Carmo" at bounding box center [225, 219] width 134 height 10
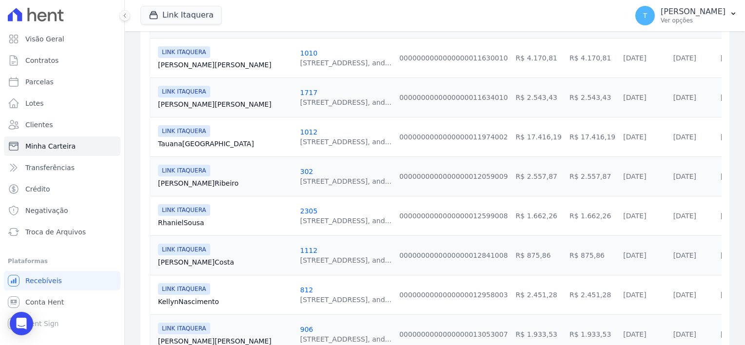
scroll to position [634, 0]
click at [175, 177] on link "Pablo Ribeiro" at bounding box center [225, 182] width 134 height 10
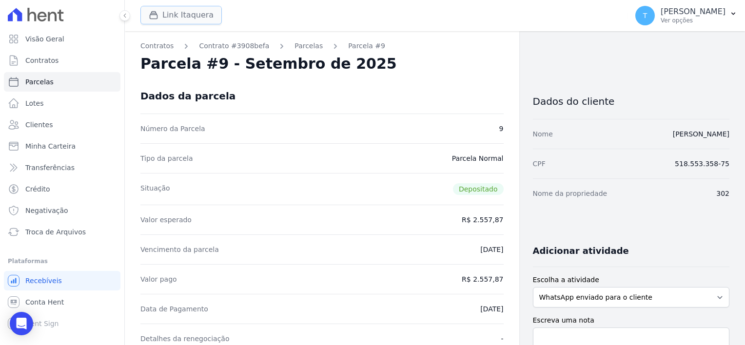
click at [183, 12] on button "Link Itaquera" at bounding box center [180, 15] width 81 height 19
click at [183, 11] on button "Link Itaquera" at bounding box center [180, 15] width 81 height 19
click at [176, 12] on button "Link Itaquera" at bounding box center [180, 15] width 81 height 19
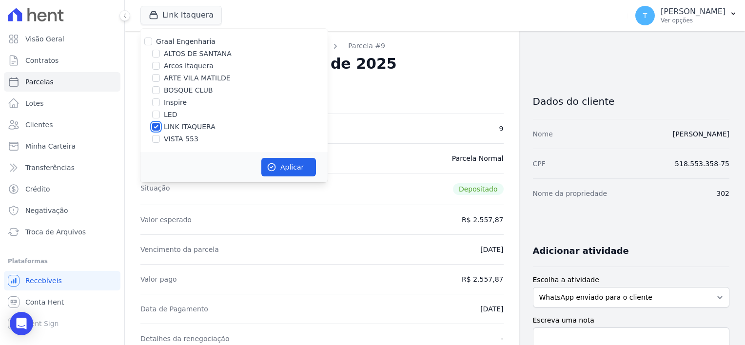
click at [156, 125] on input "LINK ITAQUERA" at bounding box center [156, 127] width 8 height 8
checkbox input "false"
click at [154, 104] on input "Inspire" at bounding box center [156, 102] width 8 height 8
checkbox input "true"
click at [274, 172] on icon "button" at bounding box center [272, 167] width 10 height 10
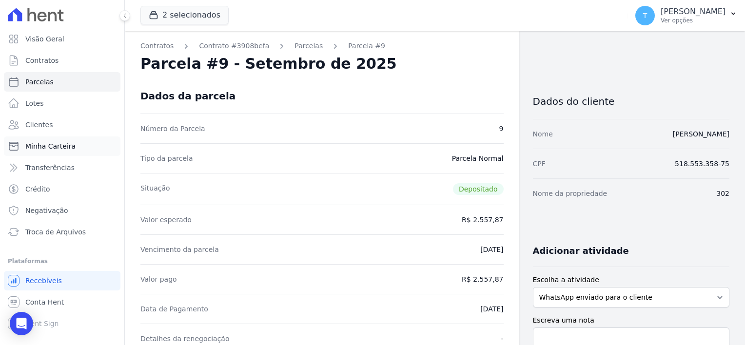
click at [59, 149] on span "Minha Carteira" at bounding box center [50, 146] width 50 height 10
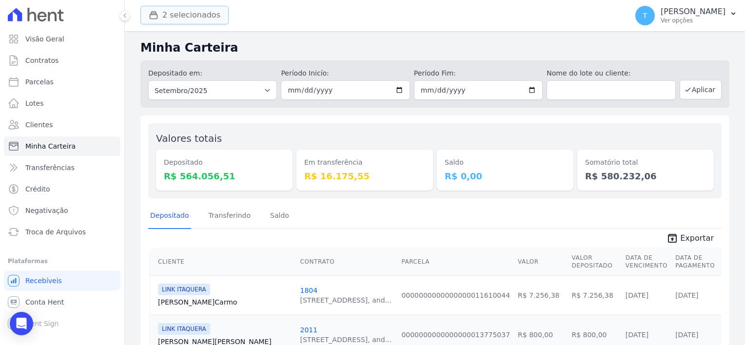
click at [174, 17] on button "2 selecionados" at bounding box center [184, 15] width 88 height 19
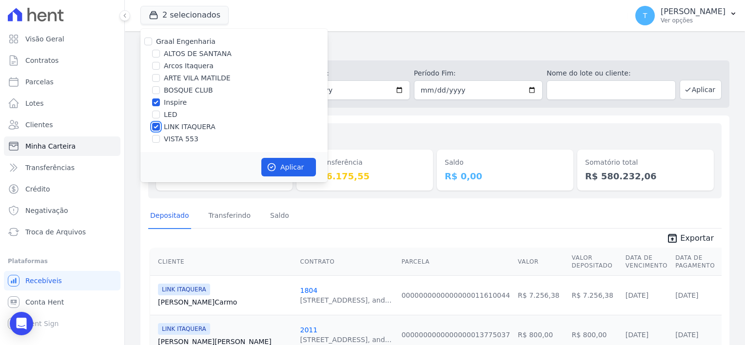
click at [157, 127] on input "LINK ITAQUERA" at bounding box center [156, 127] width 8 height 8
checkbox input "false"
click at [293, 167] on button "Aplicar" at bounding box center [288, 167] width 55 height 19
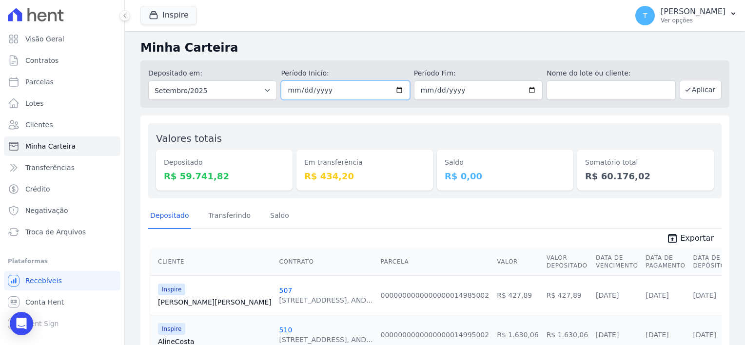
click at [394, 91] on input "2025-09-01" at bounding box center [345, 90] width 129 height 20
type input "[DATE]"
click at [523, 90] on input "2025-09-30" at bounding box center [478, 90] width 129 height 20
click at [527, 90] on input "2025-09-30" at bounding box center [478, 90] width 129 height 20
type input "[DATE]"
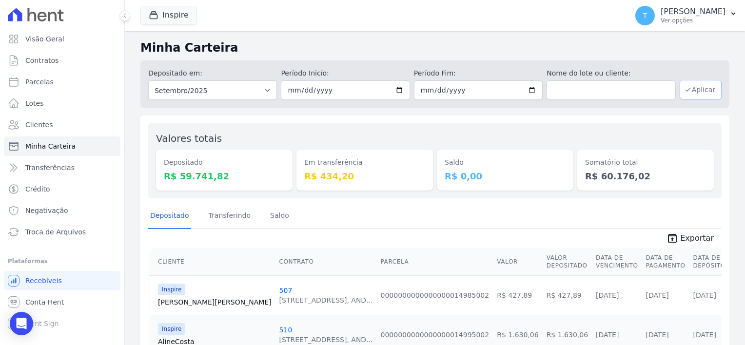
click at [694, 91] on button "Aplicar" at bounding box center [701, 90] width 42 height 20
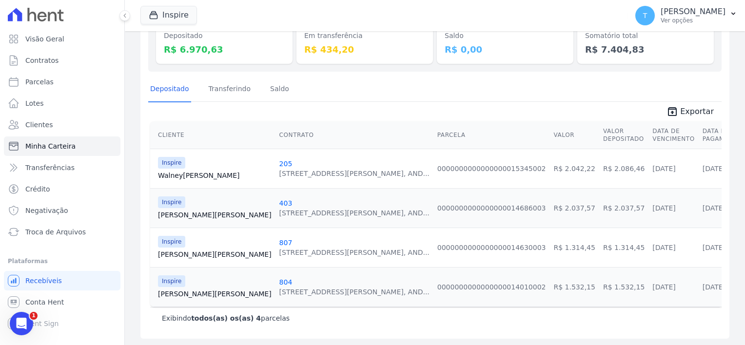
click at [177, 250] on link "[PERSON_NAME][GEOGRAPHIC_DATA]" at bounding box center [215, 255] width 114 height 10
click at [170, 290] on link "[PERSON_NAME]" at bounding box center [215, 294] width 114 height 10
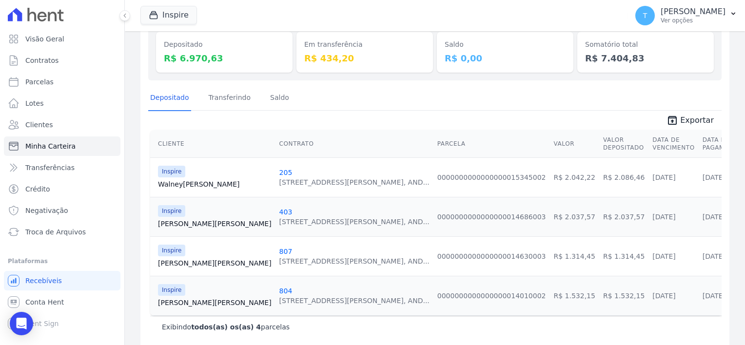
scroll to position [127, 0]
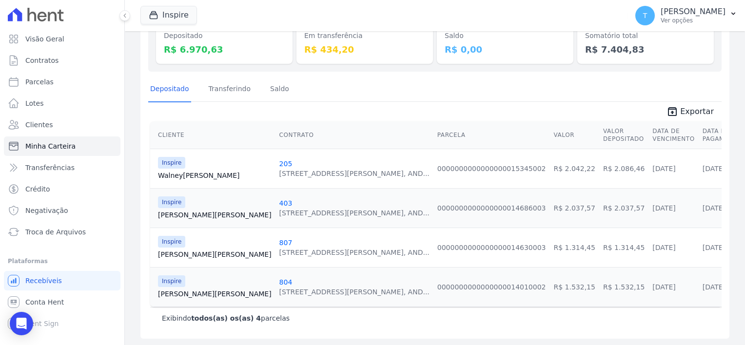
click at [183, 217] on link "[PERSON_NAME]" at bounding box center [215, 215] width 114 height 10
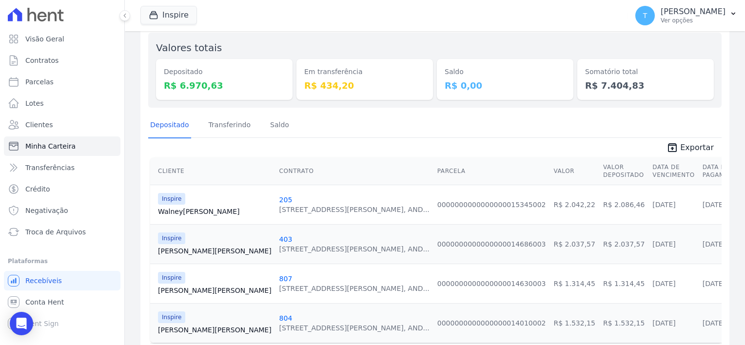
scroll to position [98, 0]
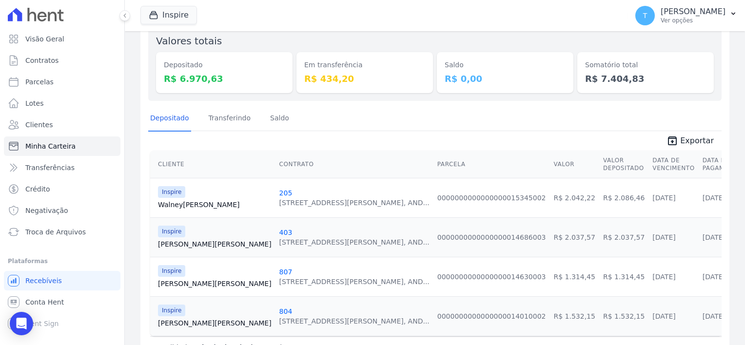
click at [186, 206] on link "Walney [GEOGRAPHIC_DATA]" at bounding box center [215, 205] width 114 height 10
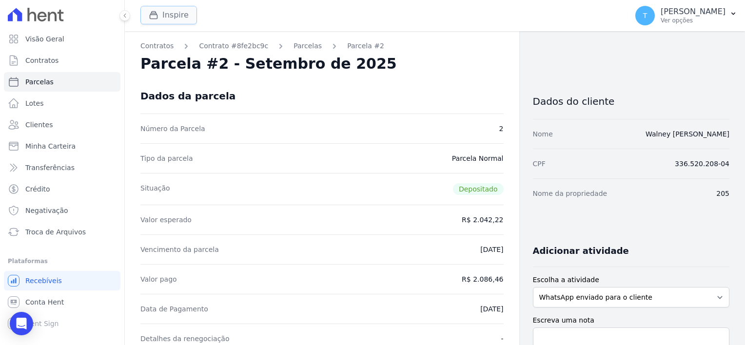
click at [157, 16] on icon "button" at bounding box center [154, 15] width 10 height 10
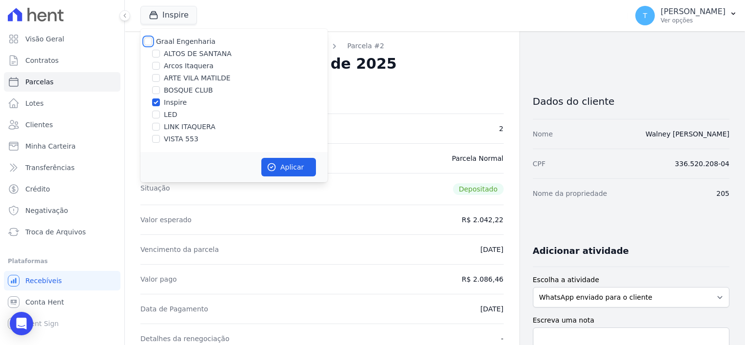
click at [146, 41] on input "Graal Engenharia" at bounding box center [148, 42] width 8 height 8
checkbox input "true"
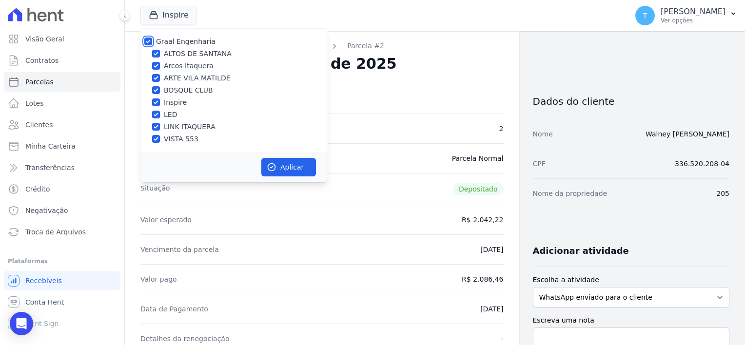
checkbox input "true"
click at [279, 172] on button "Aplicar" at bounding box center [288, 167] width 55 height 19
